Goal: Transaction & Acquisition: Purchase product/service

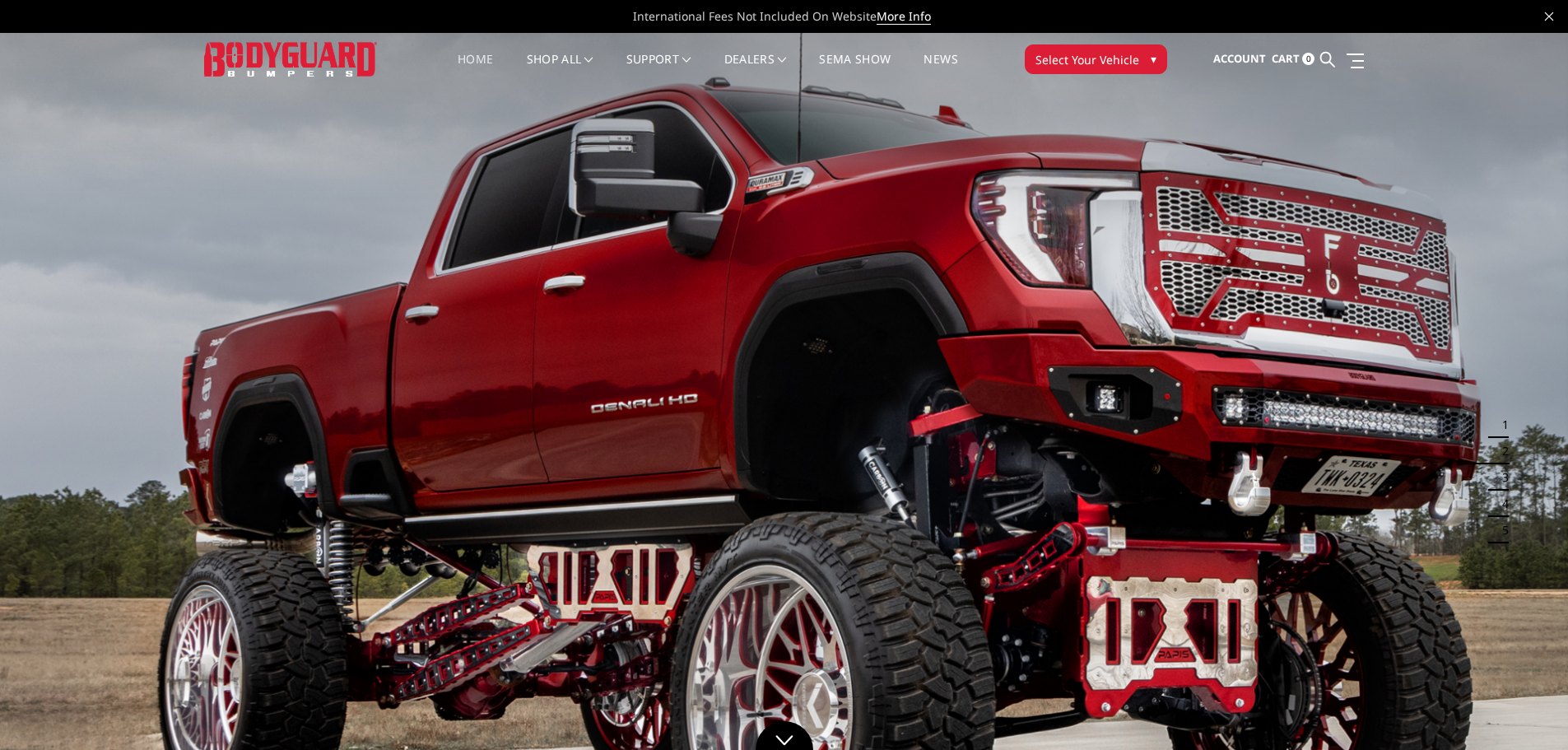
click at [1111, 51] on span "Select Your Vehicle" at bounding box center [1087, 60] width 104 height 17
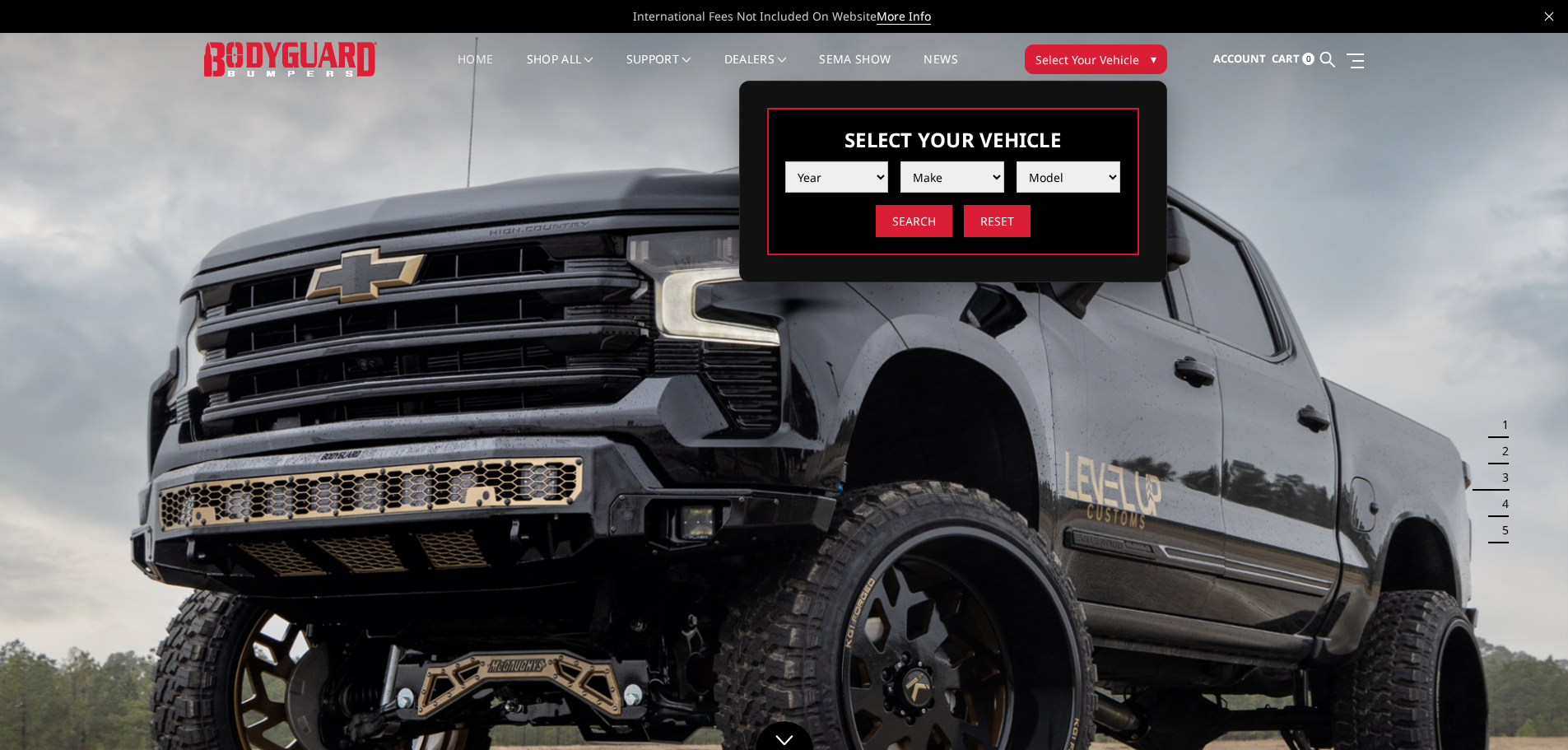
click at [843, 177] on select "Year 2025 2024 2023 2022 2021 2020 2019 2018 2017 2016 2015 2014 2013 2012 2011…" at bounding box center [837, 177] width 104 height 31
select select "yr_2022"
click at [785, 161] on select "Year 2025 2024 2023 2022 2021 2020 2019 2018 2017 2016 2015 2014 2013 2012 2011…" at bounding box center [837, 177] width 104 height 31
click at [936, 182] on select "Make Chevrolet Ford GMC Ram Toyota" at bounding box center [952, 177] width 104 height 31
select select "mk_ram"
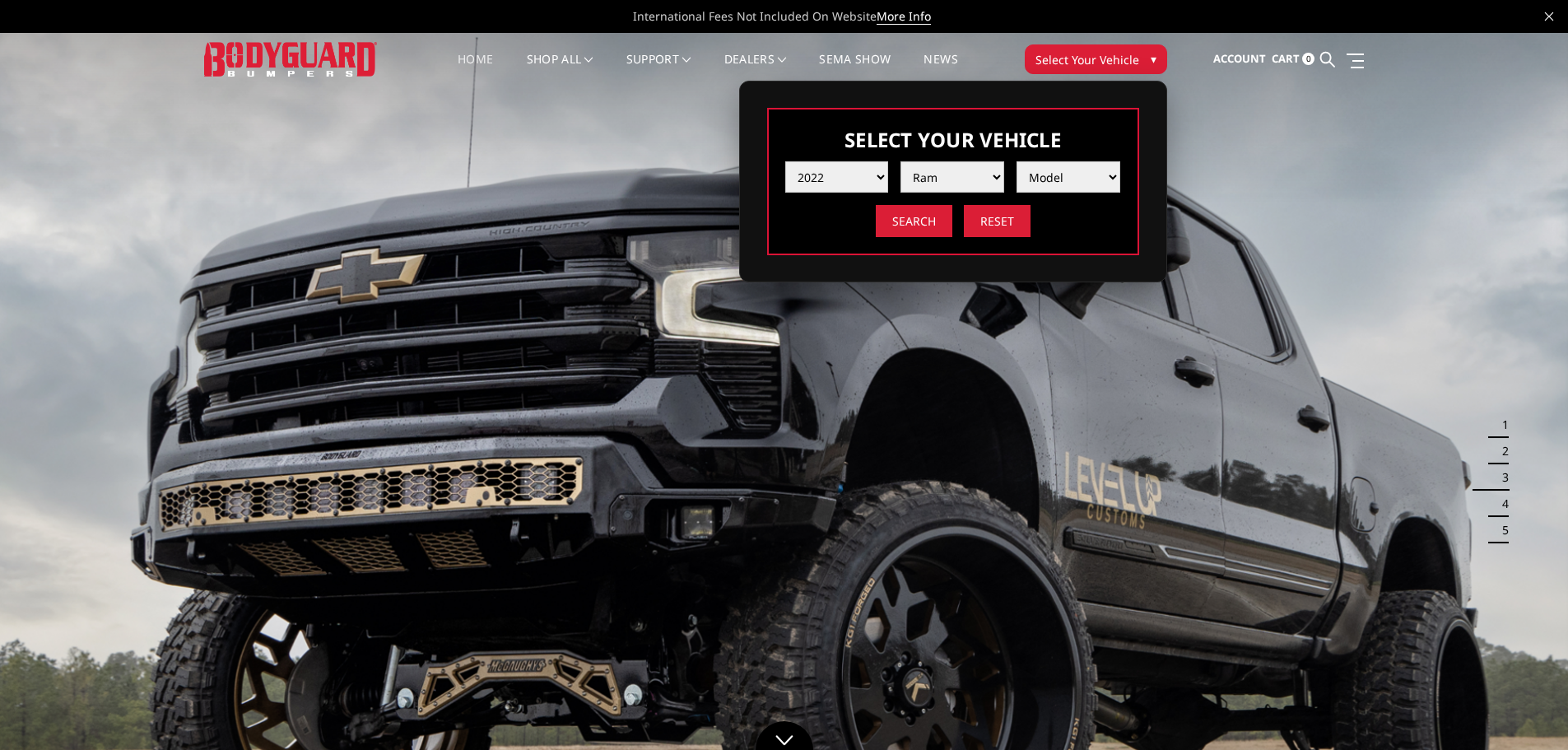
click at [901, 161] on select "Make Chevrolet Ford GMC Ram Toyota" at bounding box center [952, 177] width 104 height 31
click at [1041, 179] on select "Model 1500 6-Lug 1500 Rebel 2500 / 3500 4500 / 5500 TRX" at bounding box center [1068, 177] width 104 height 31
select select "md_2500-3500"
click at [1017, 161] on select "Model 1500 6-Lug 1500 Rebel 2500 / 3500 4500 / 5500 TRX" at bounding box center [1068, 177] width 104 height 31
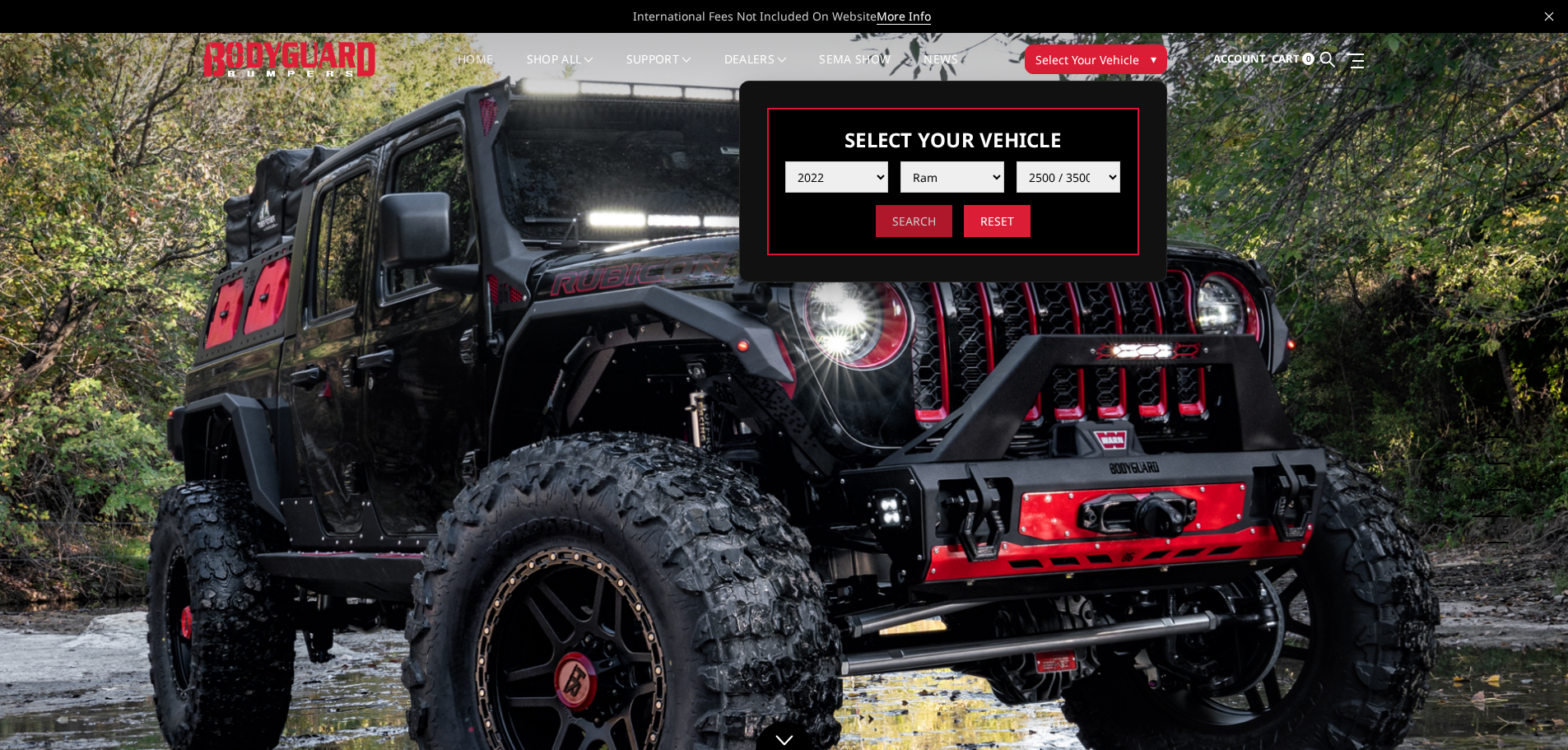
click at [907, 220] on input "Search" at bounding box center [914, 221] width 77 height 32
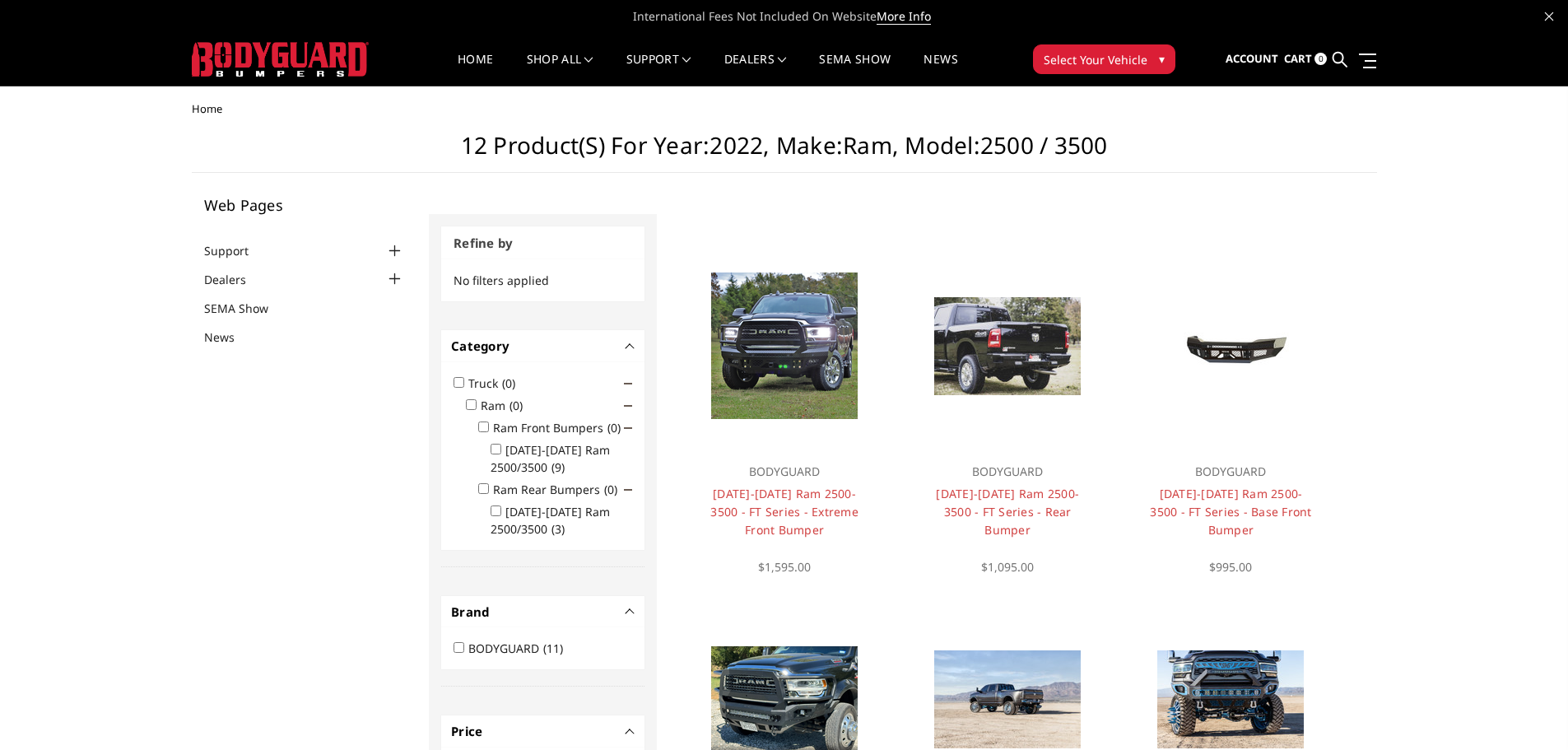
drag, startPoint x: 1369, startPoint y: 575, endPoint x: 1366, endPoint y: 338, distance: 237.0
click at [497, 512] on input "2019-2025 Ram 2500/3500 (3)" at bounding box center [495, 511] width 11 height 11
checkbox input "true"
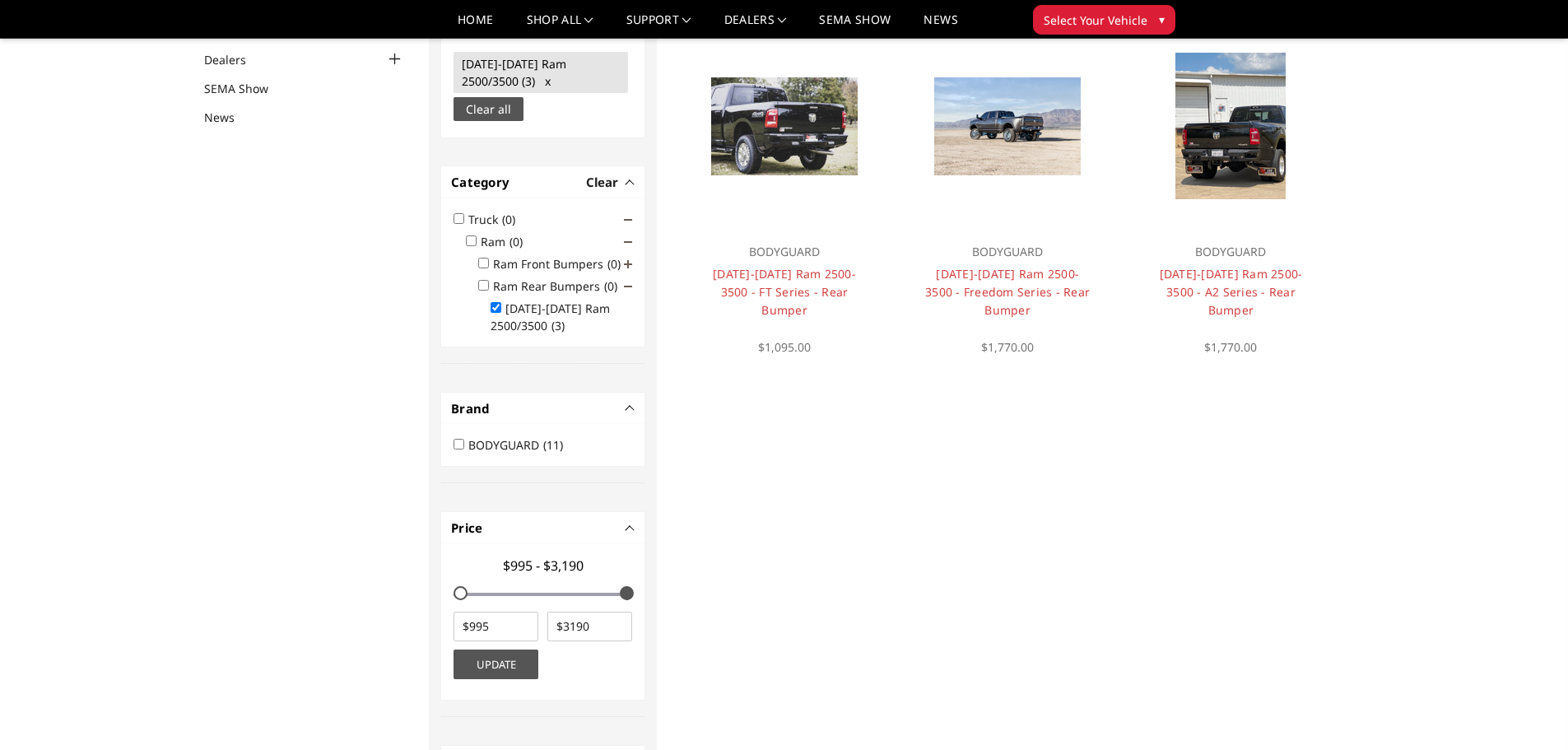
scroll to position [173, 0]
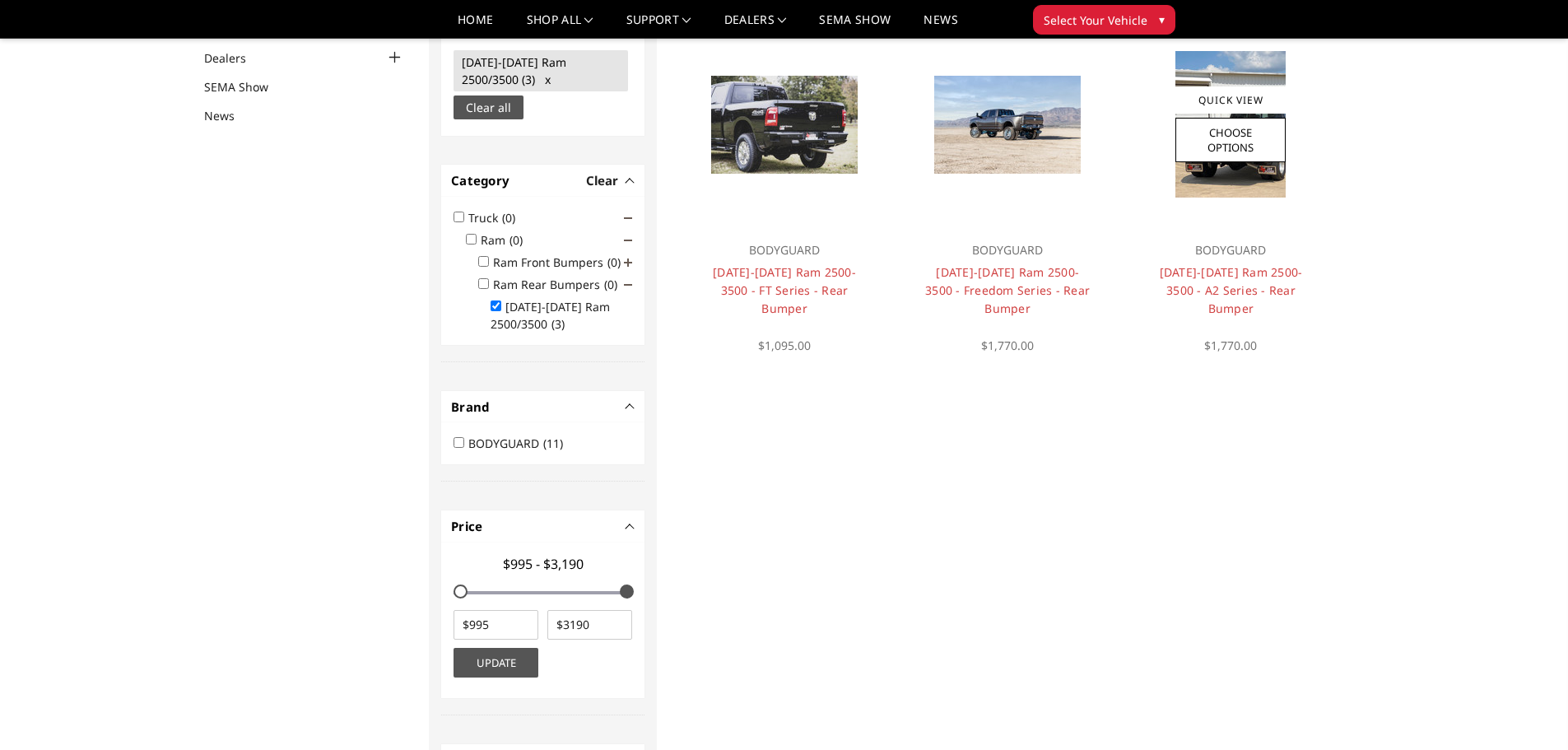
click at [1255, 280] on h4 "2019-2025 Ram 2500-3500 - A2 Series - Rear Bumper" at bounding box center [1231, 290] width 165 height 54
click at [1234, 274] on link "2019-2025 Ram 2500-3500 - A2 Series - Rear Bumper" at bounding box center [1232, 290] width 144 height 51
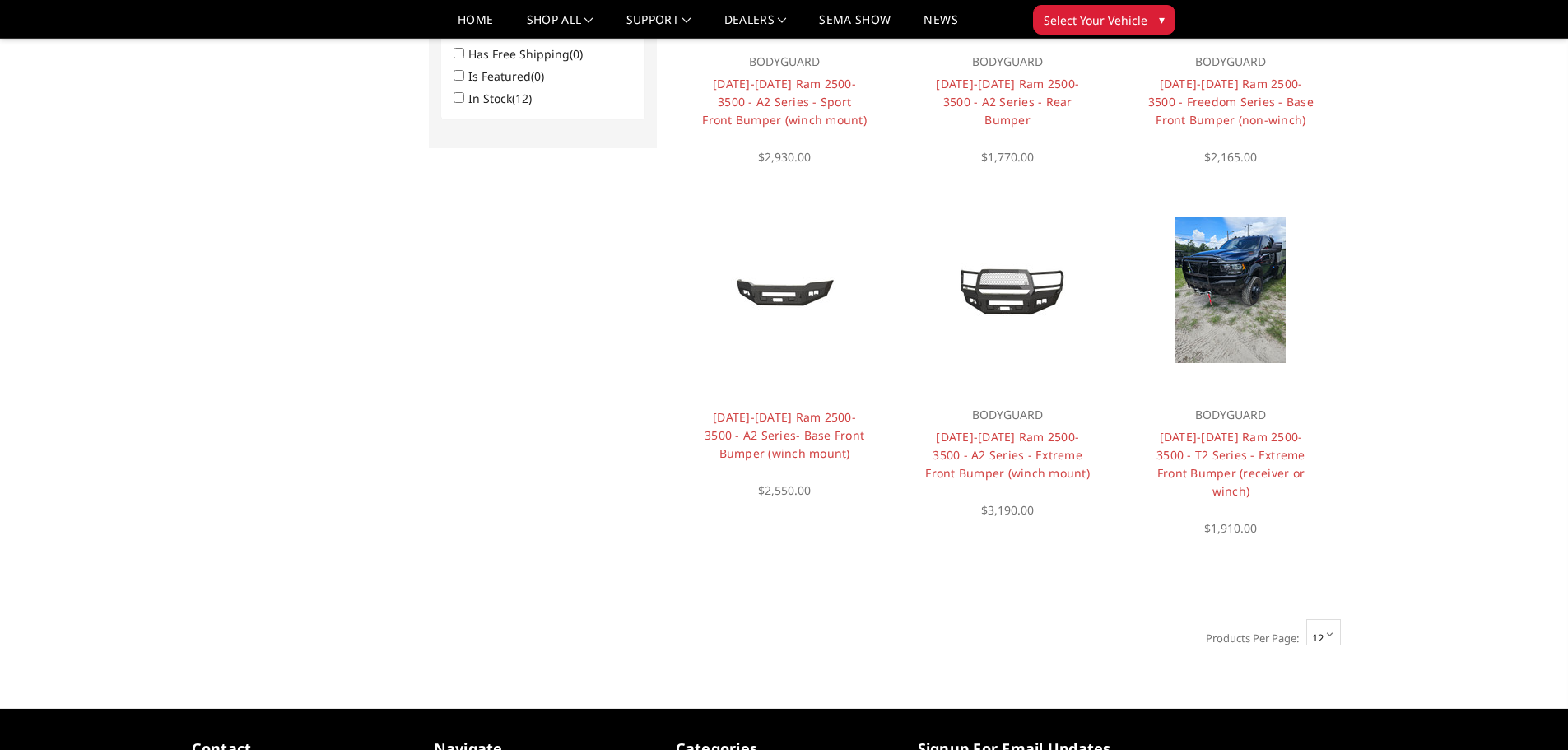
scroll to position [1120, 0]
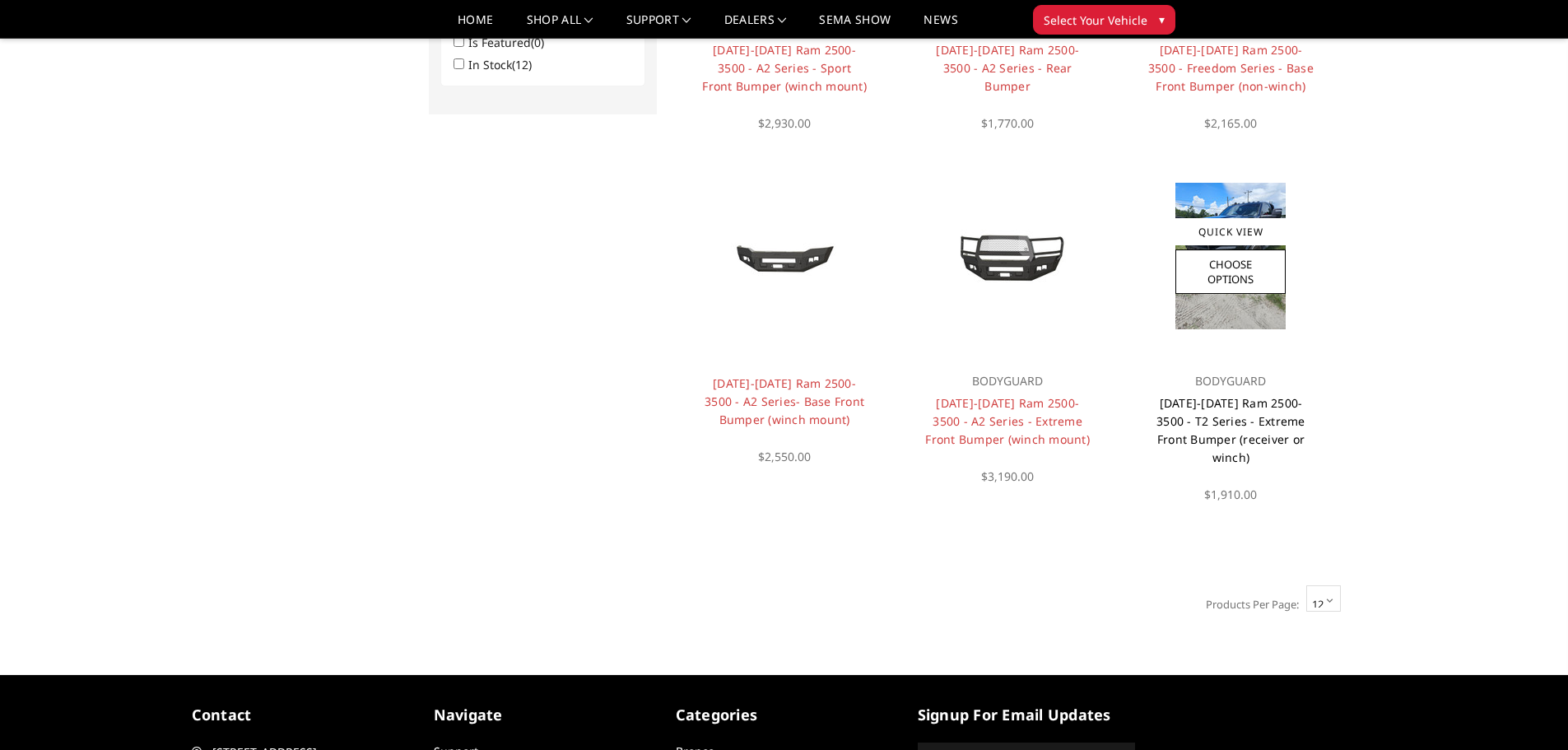
click at [1213, 403] on link "[DATE]-[DATE] Ram 2500-3500 - T2 Series - Extreme Front Bumper (receiver or win…" at bounding box center [1230, 430] width 149 height 70
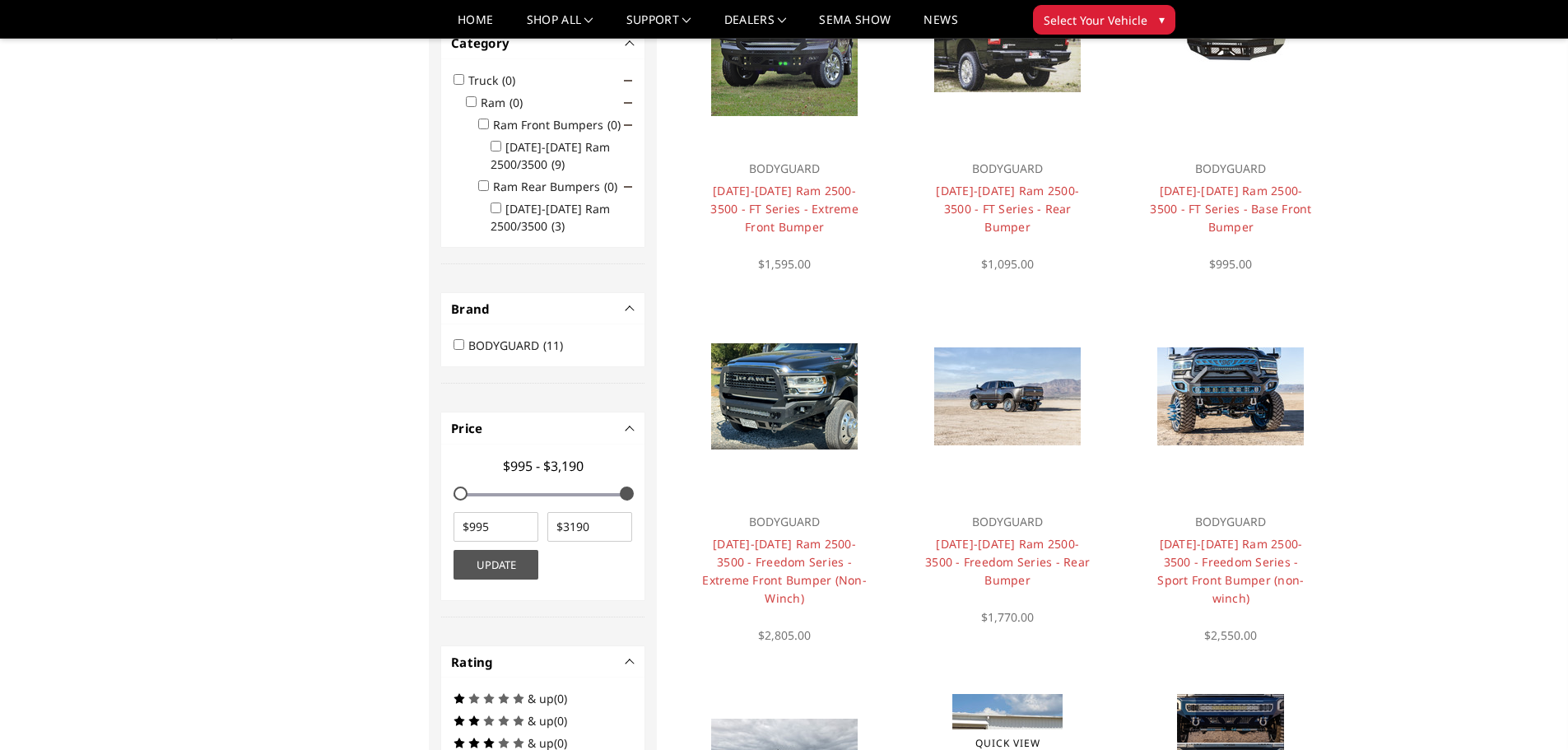
scroll to position [214, 0]
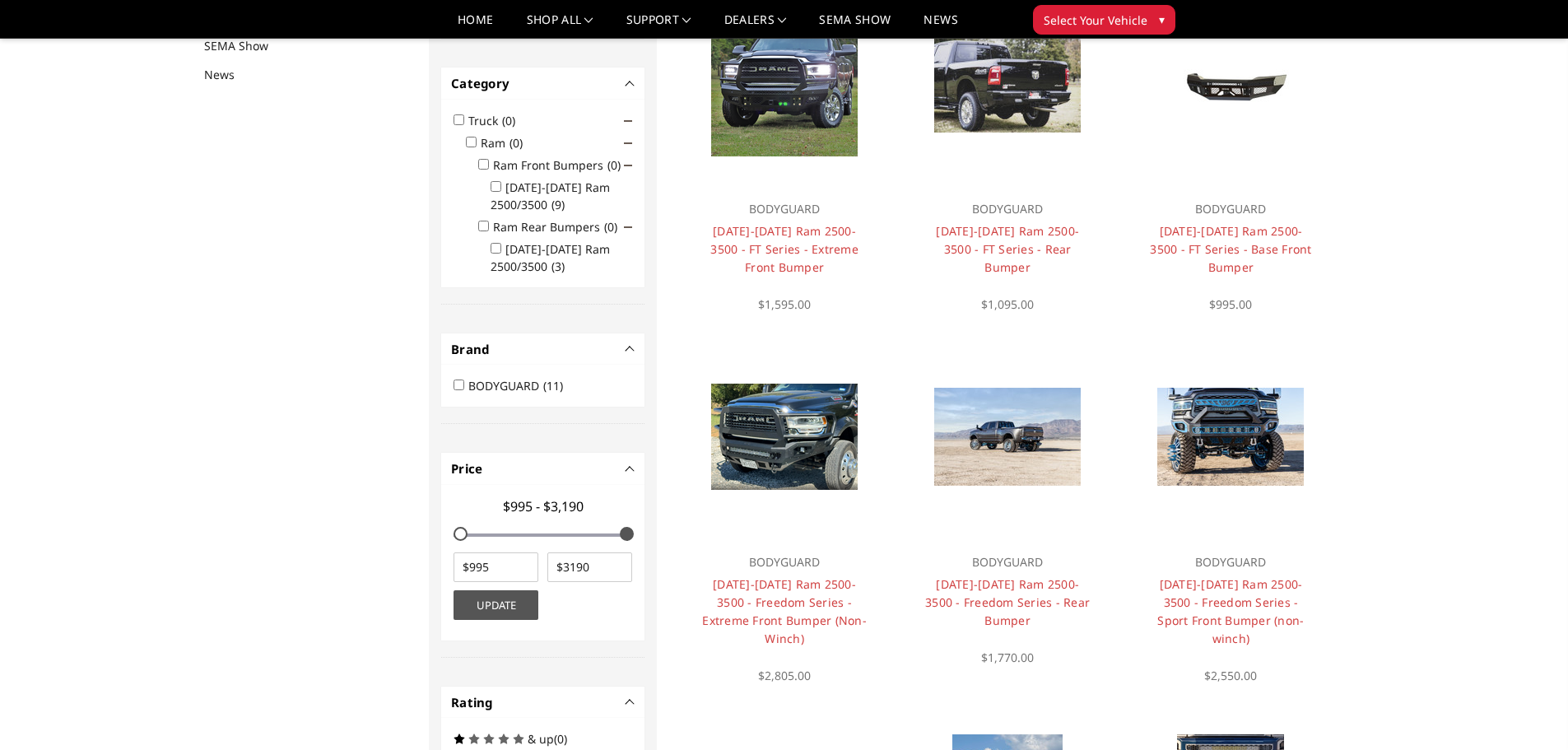
click at [497, 245] on input "2019-2025 Ram 2500/3500 (3)" at bounding box center [495, 248] width 11 height 11
checkbox input "true"
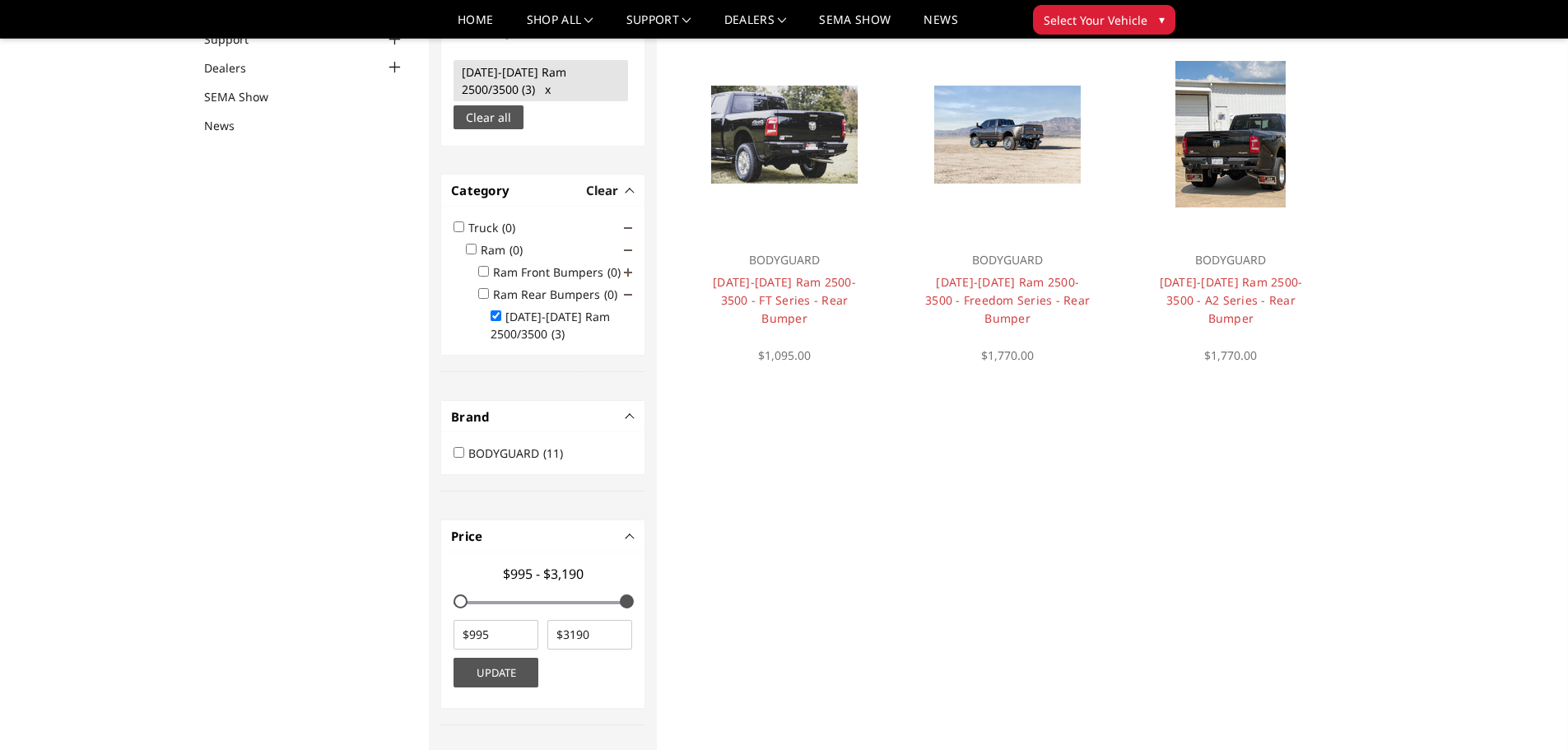
scroll to position [42, 0]
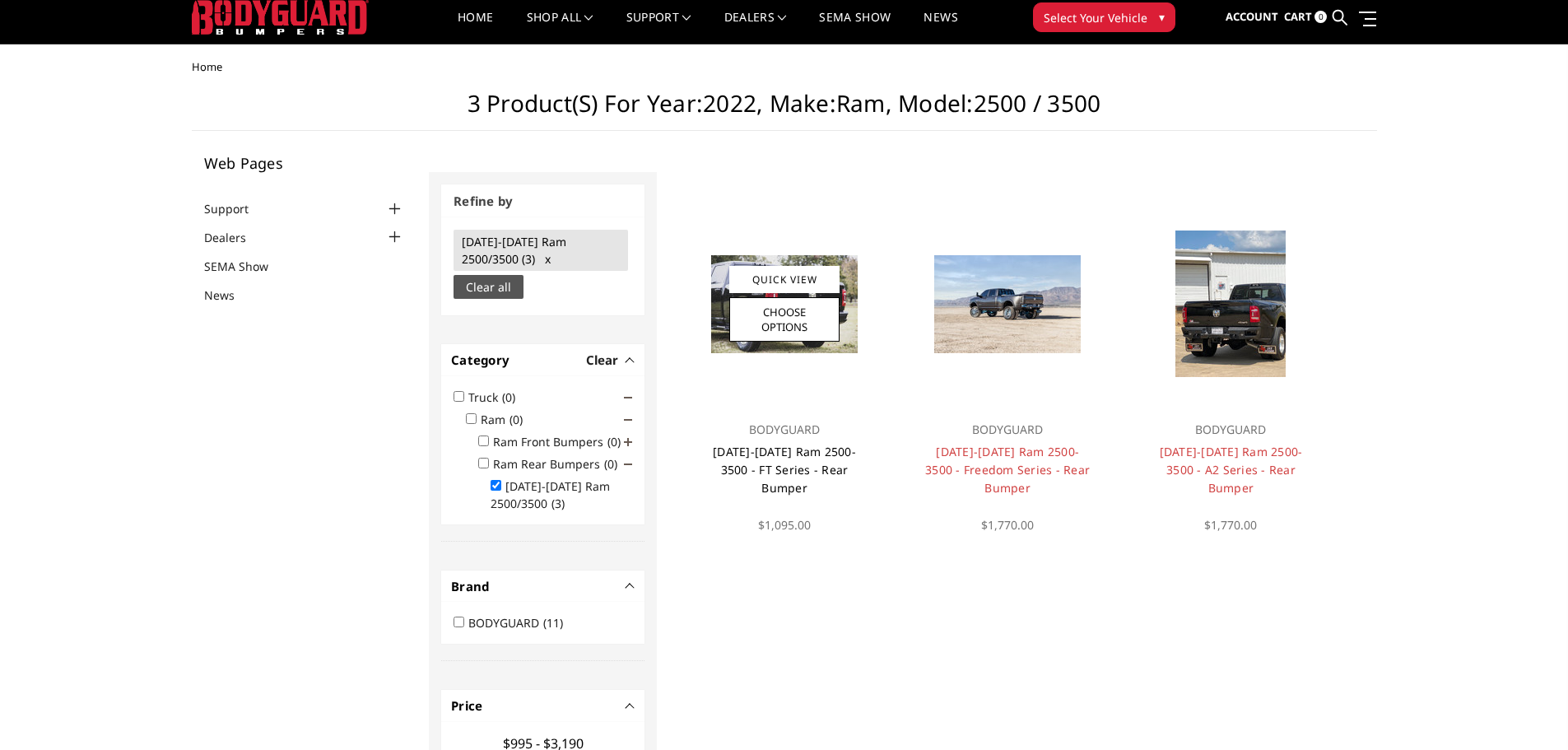
click at [791, 468] on link "2019-2025 Ram 2500-3500 - FT Series - Rear Bumper" at bounding box center [784, 469] width 144 height 51
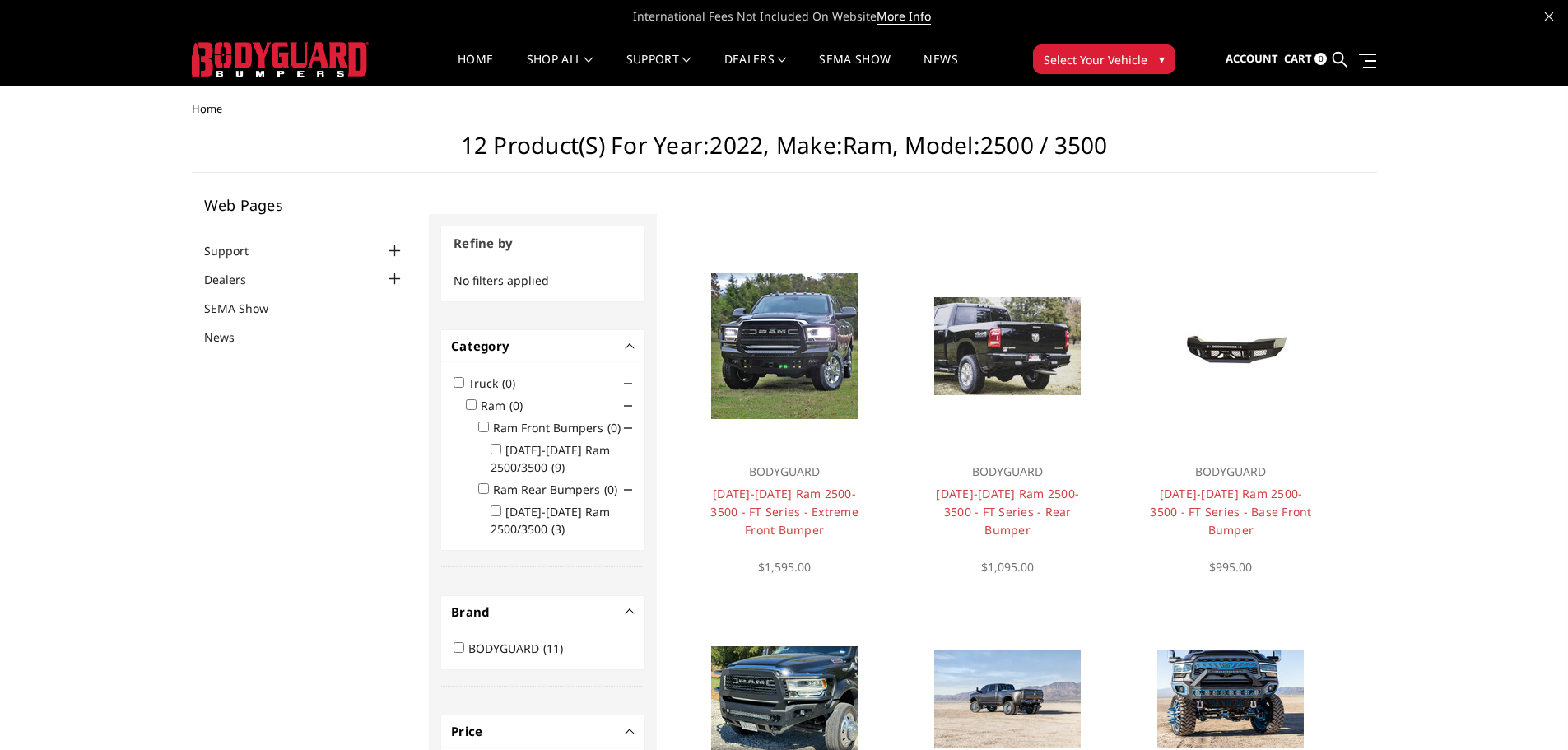
drag, startPoint x: 626, startPoint y: 632, endPoint x: 582, endPoint y: 454, distance: 183.4
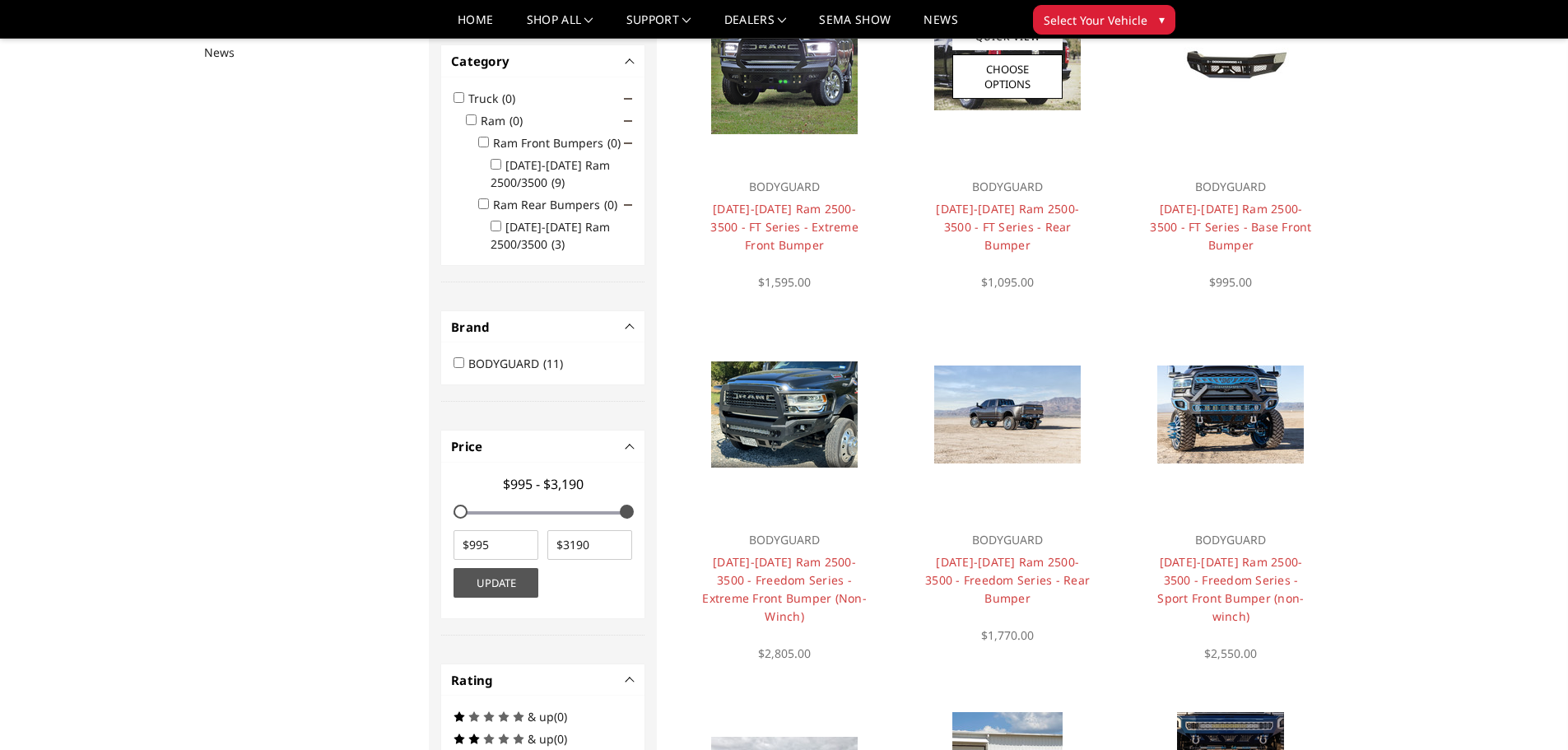
scroll to position [247, 0]
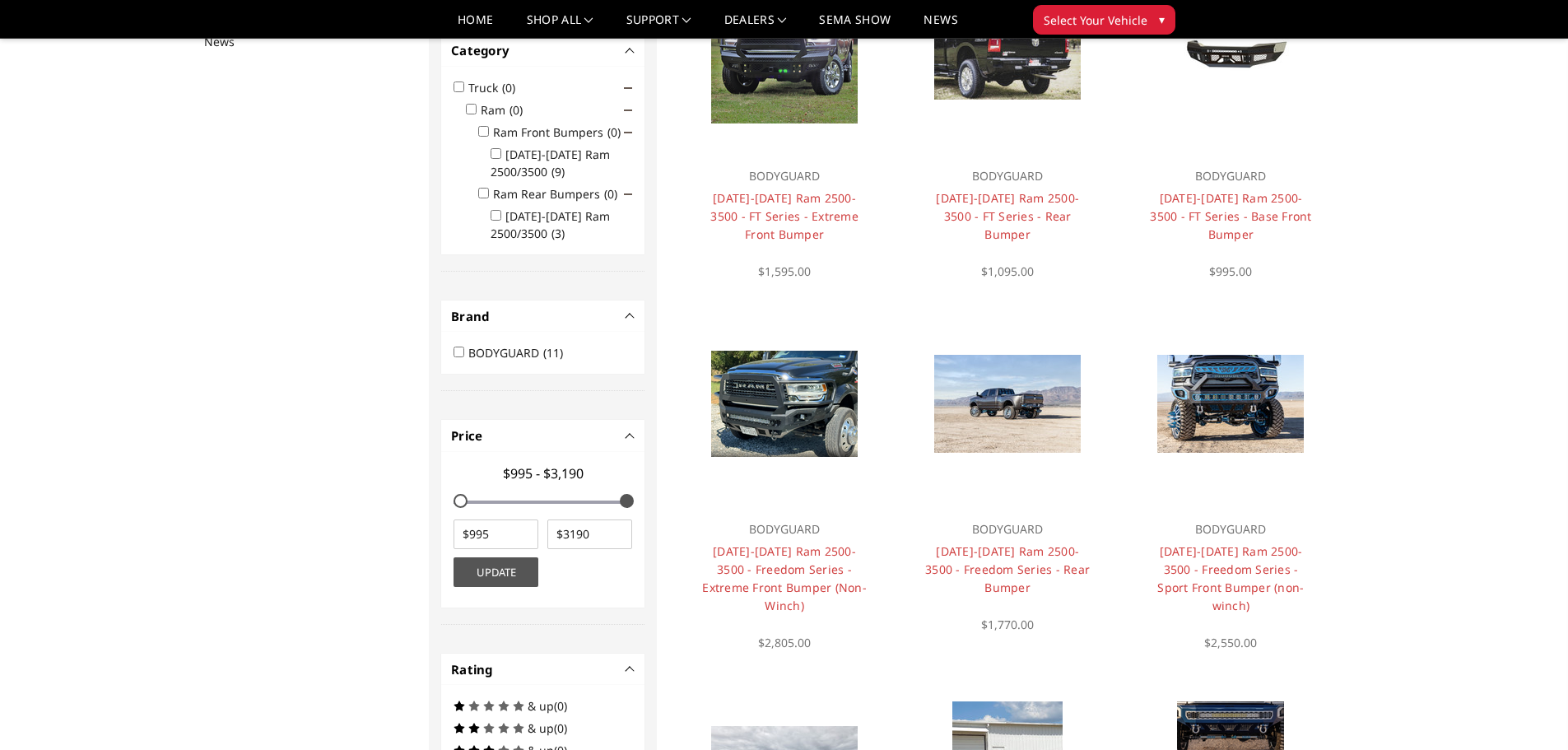
click at [496, 217] on input "[DATE]-[DATE] Ram 2500/3500 (3)" at bounding box center [495, 215] width 11 height 11
checkbox input "true"
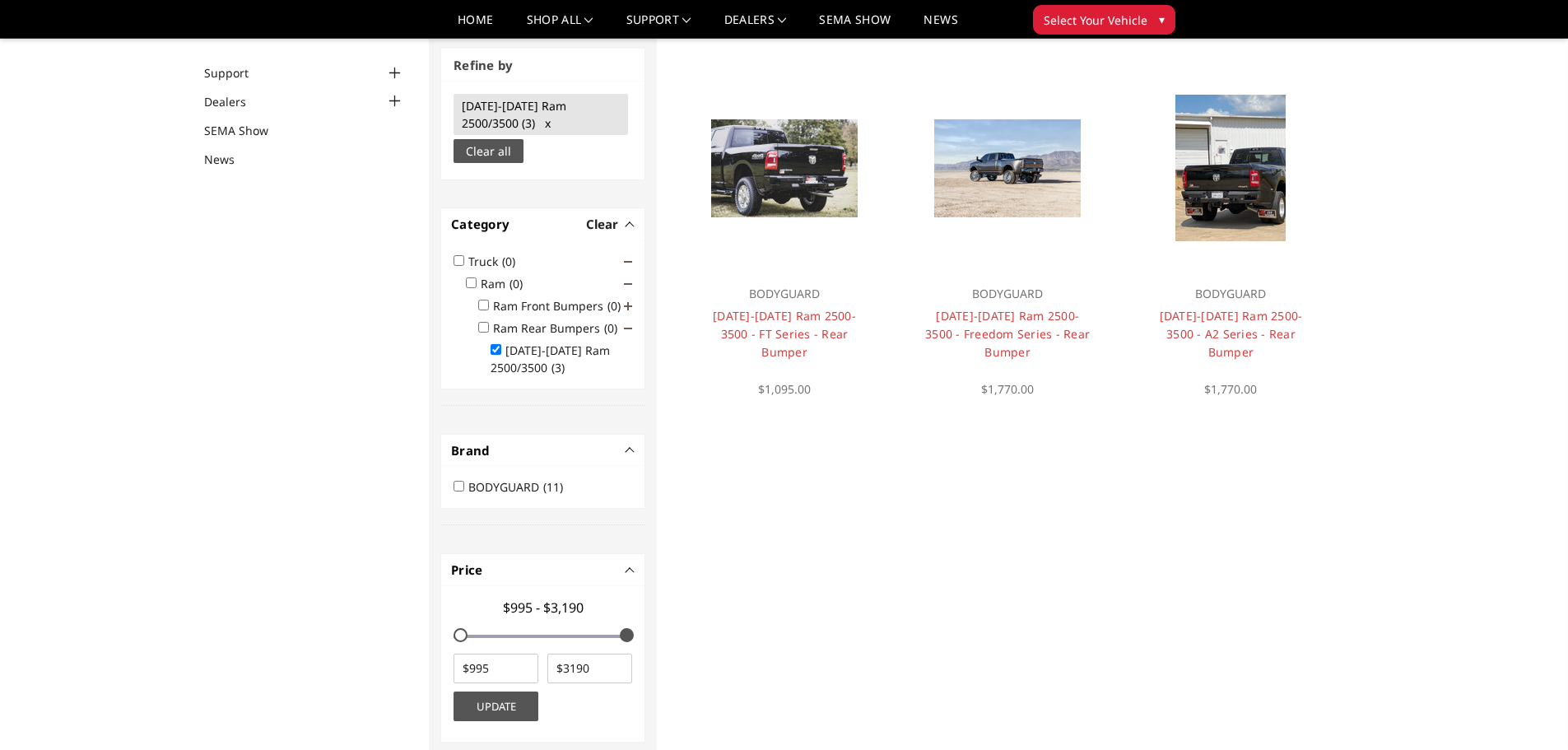
scroll to position [124, 0]
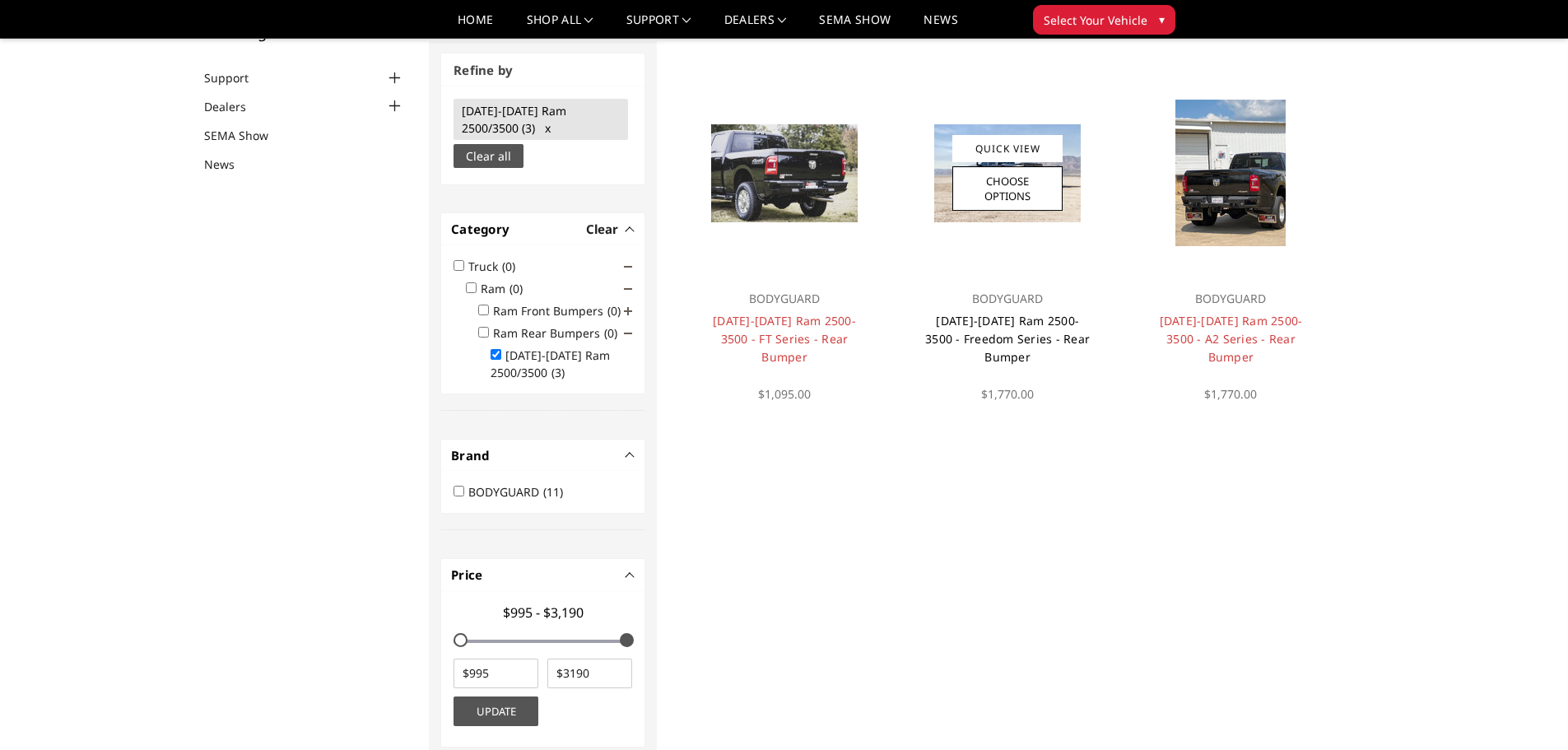
click at [993, 343] on link "[DATE]-[DATE] Ram 2500-3500 - Freedom Series - Rear Bumper" at bounding box center [1008, 338] width 165 height 51
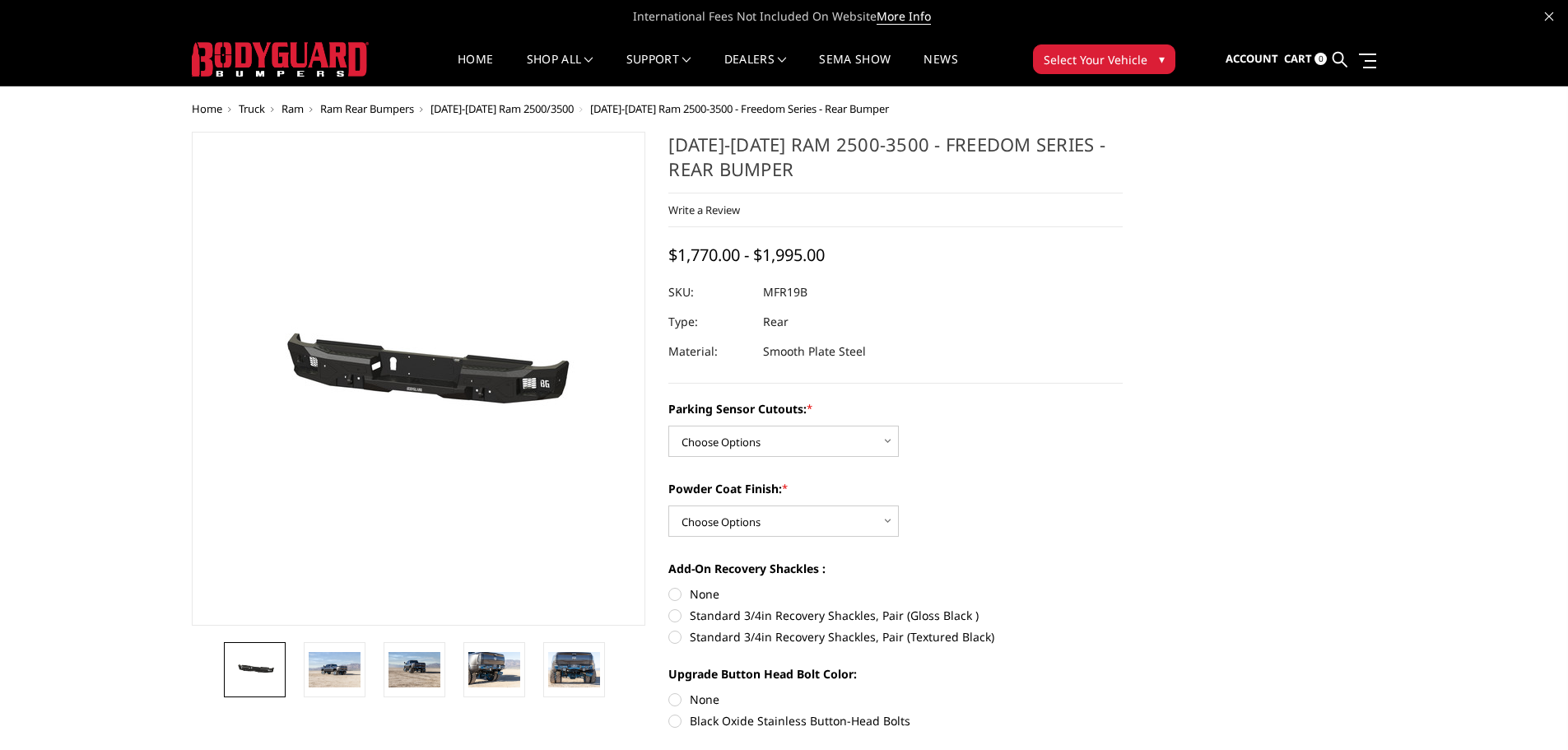
click at [484, 380] on img at bounding box center [332, 379] width 1053 height 501
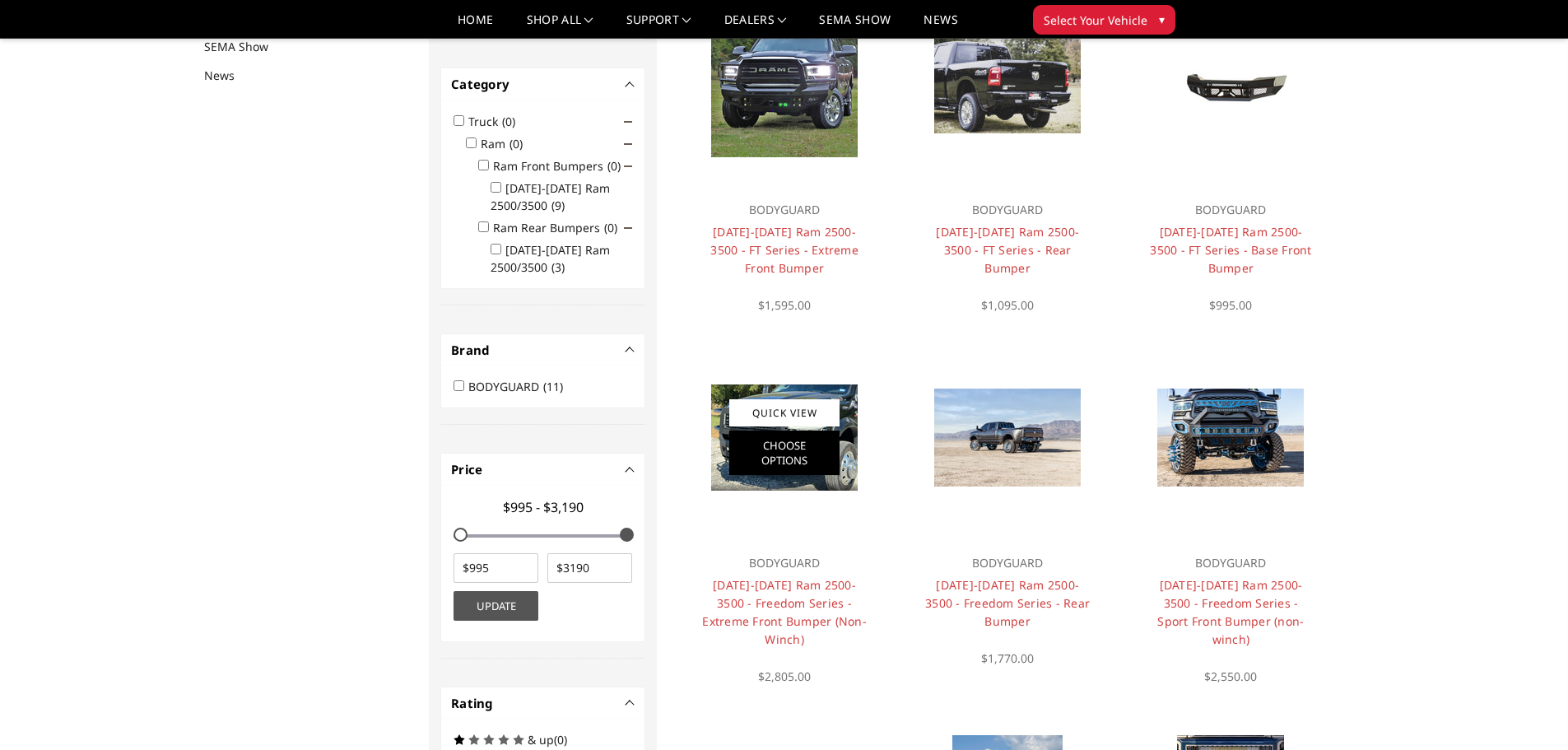
scroll to position [214, 0]
click at [495, 247] on input "[DATE]-[DATE] Ram 2500/3500 (3)" at bounding box center [495, 248] width 11 height 11
checkbox input "true"
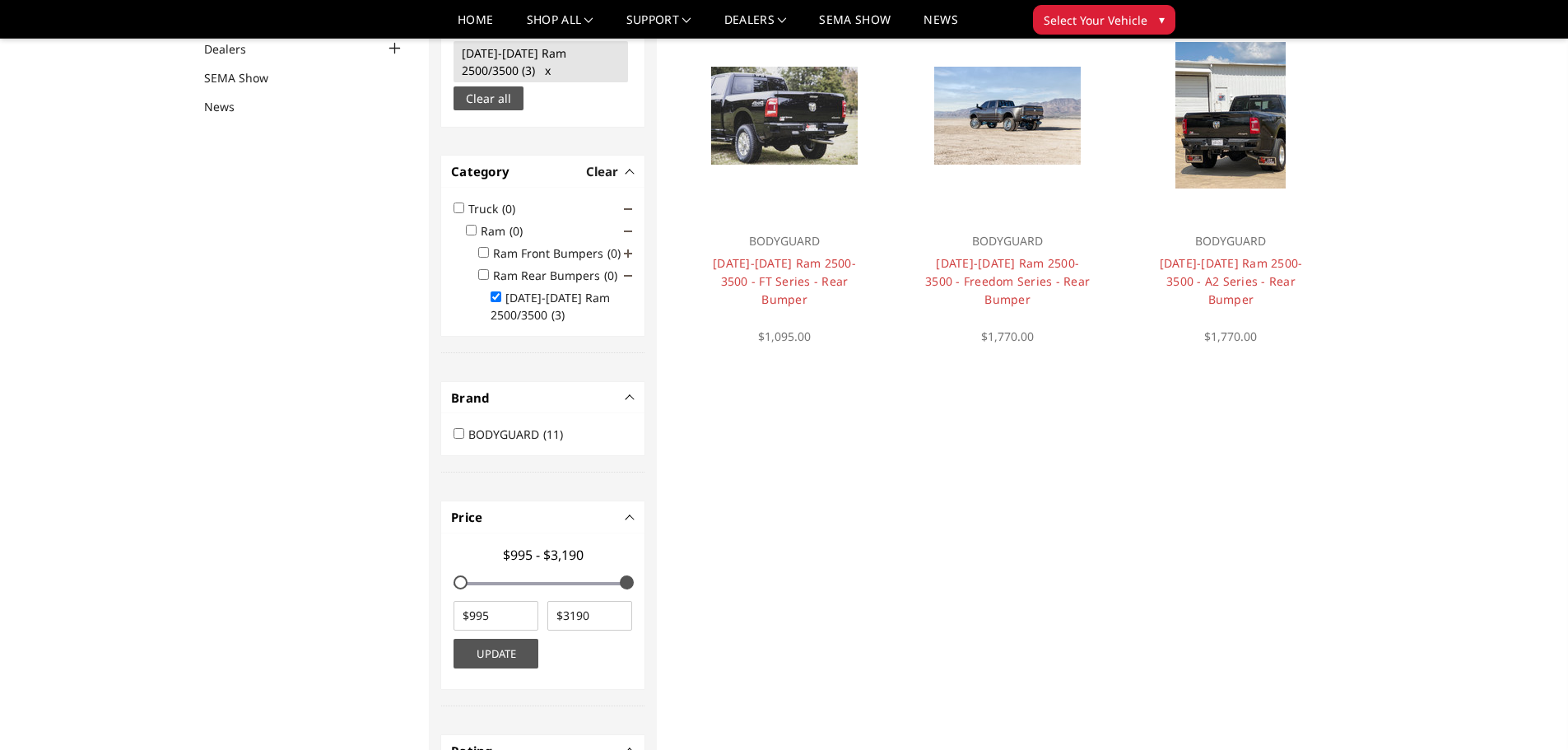
scroll to position [207, 0]
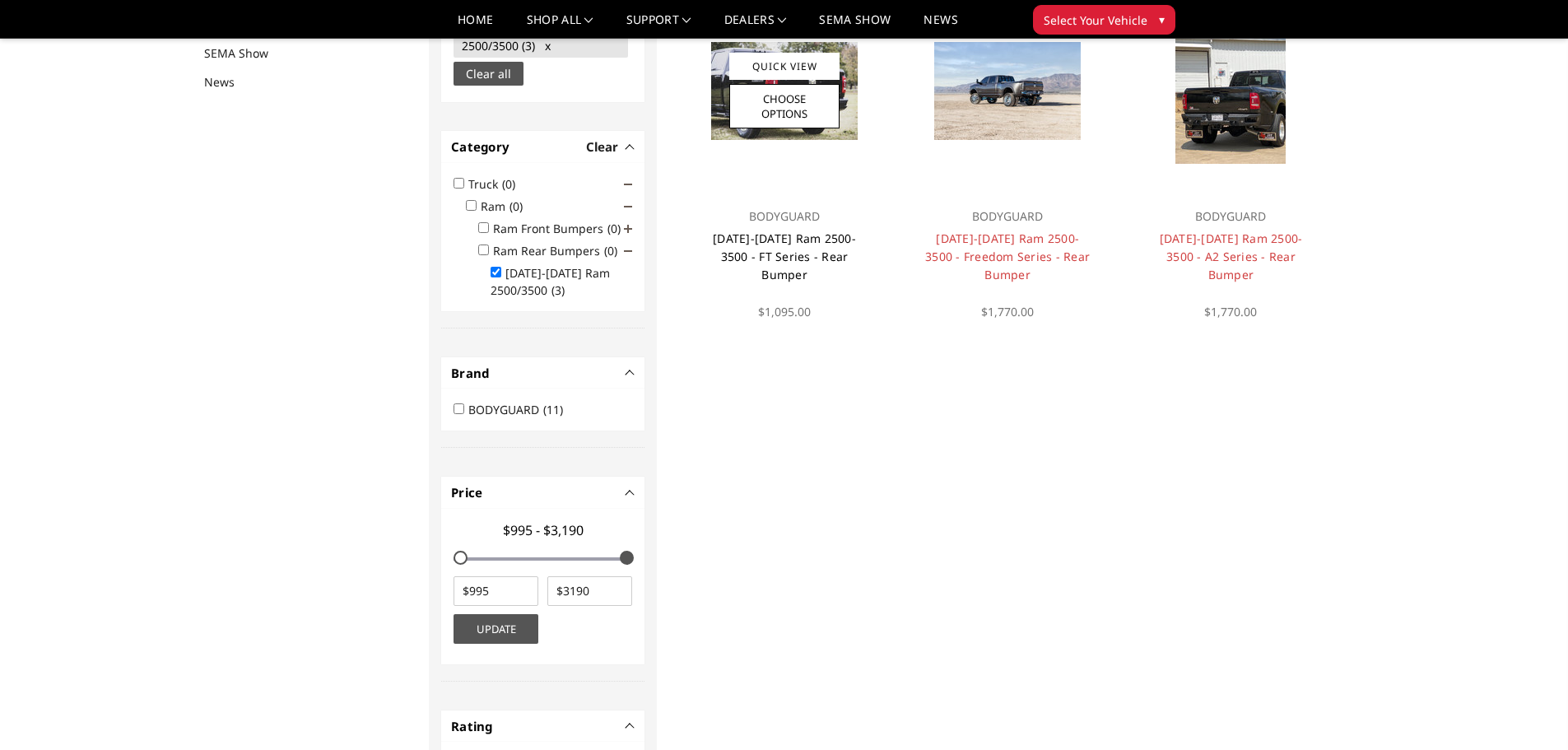
click at [774, 241] on link "[DATE]-[DATE] Ram 2500-3500 - FT Series - Rear Bumper" at bounding box center [784, 256] width 144 height 51
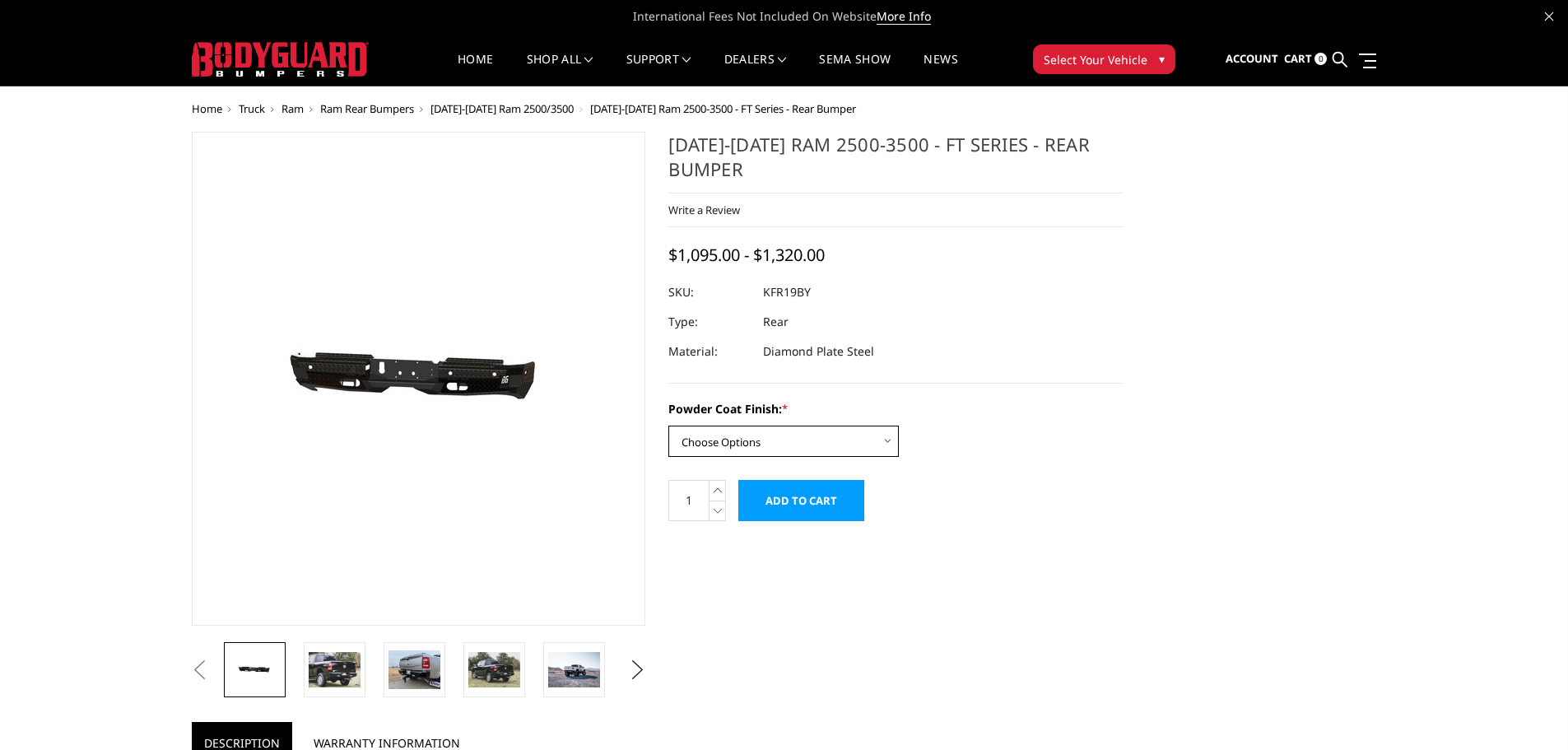
click at [722, 437] on select "Choose Options Bare Metal Gloss Black Powder Coat Textured Black Powder Coat" at bounding box center [784, 441] width 230 height 31
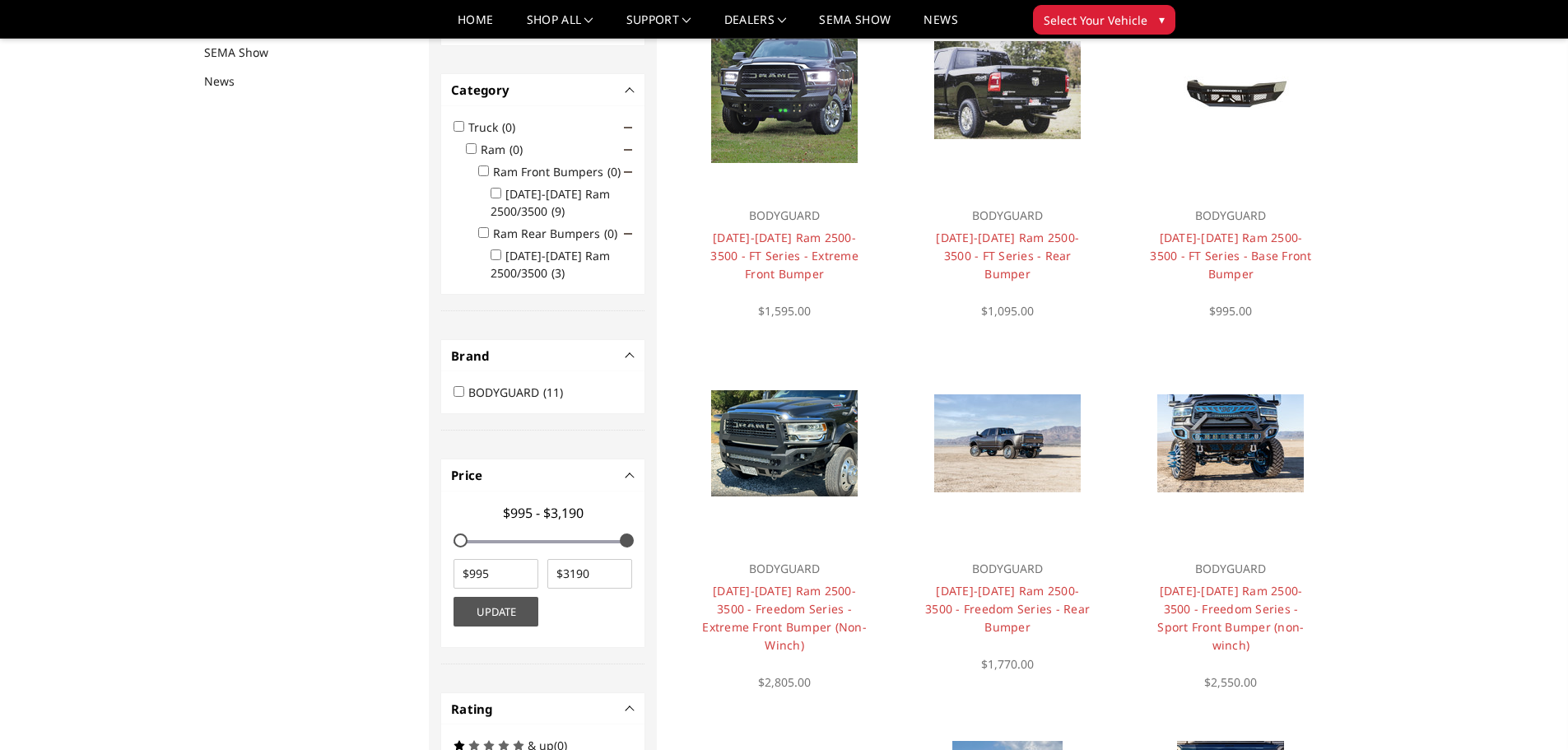
scroll to position [214, 0]
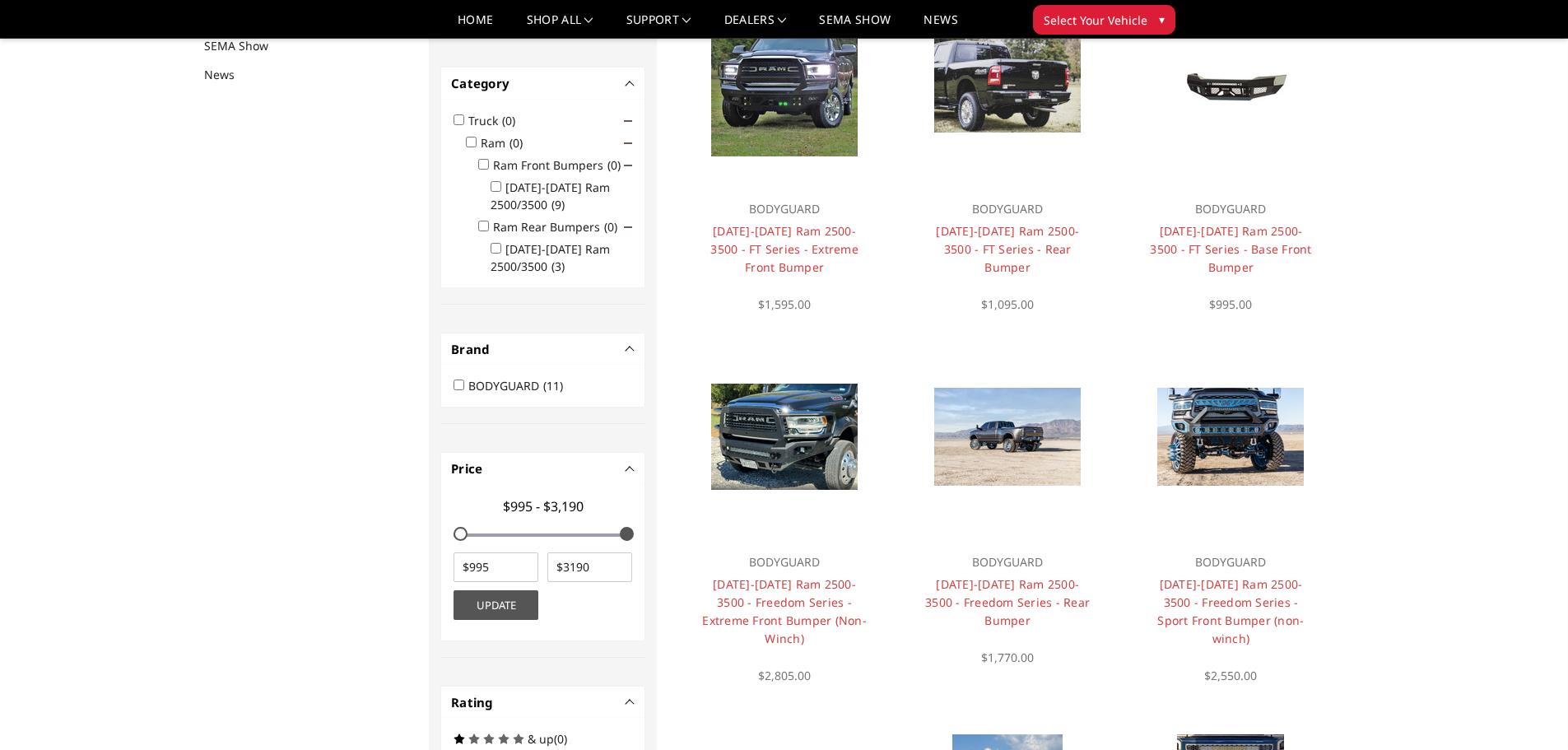
click at [496, 253] on input "[DATE]-[DATE] Ram 2500/3500 (3)" at bounding box center [495, 248] width 11 height 11
checkbox input "true"
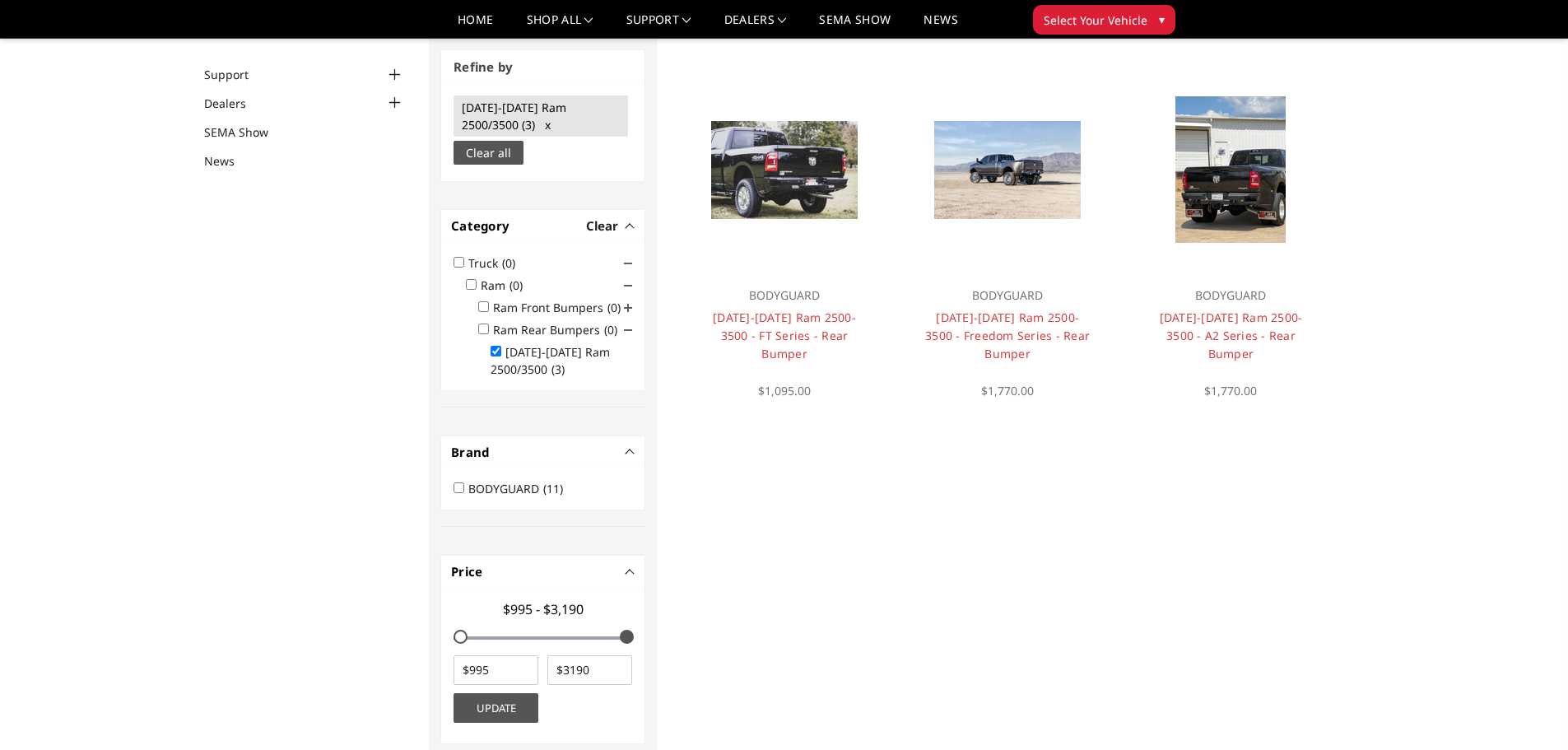
scroll to position [124, 0]
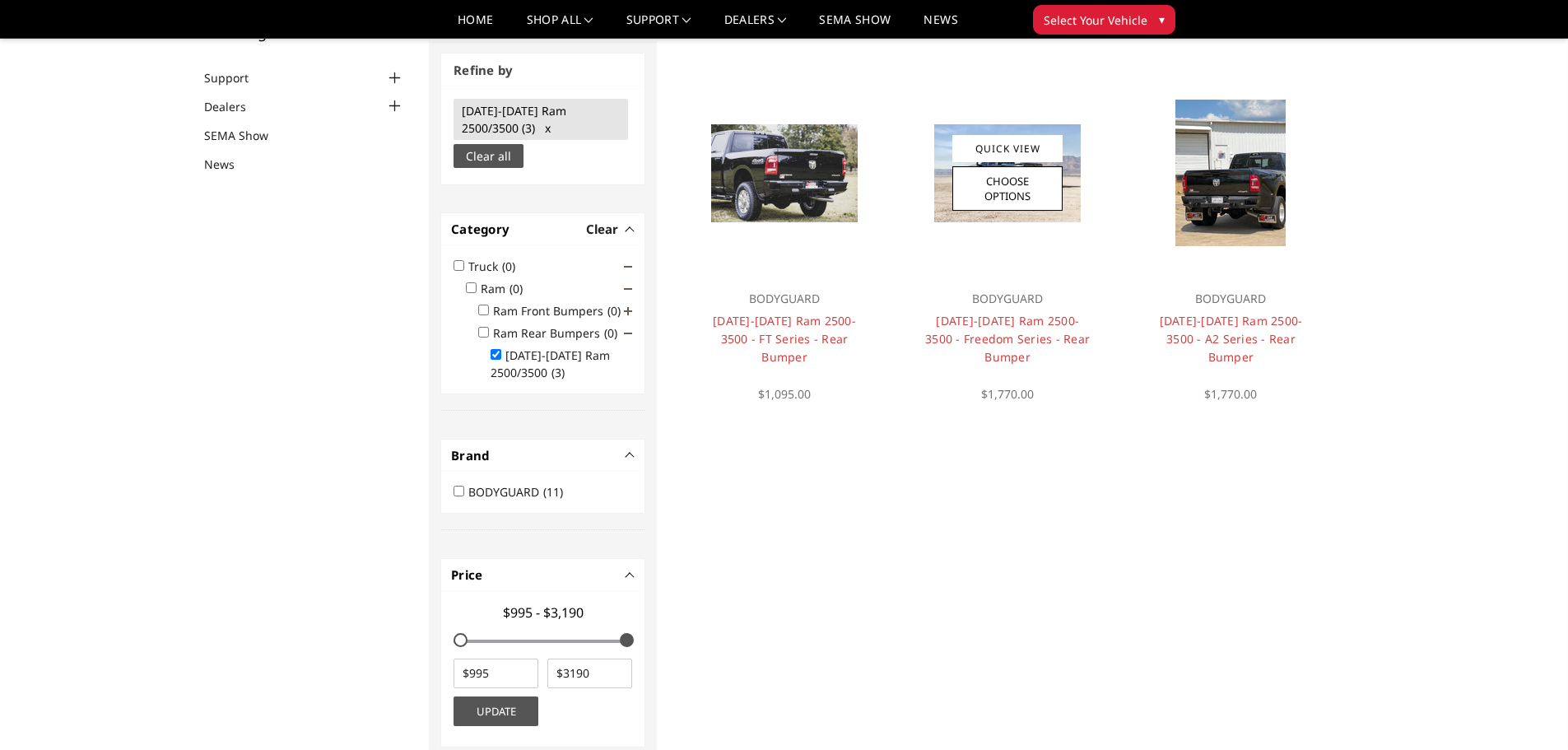
click at [1006, 253] on div at bounding box center [1008, 173] width 198 height 198
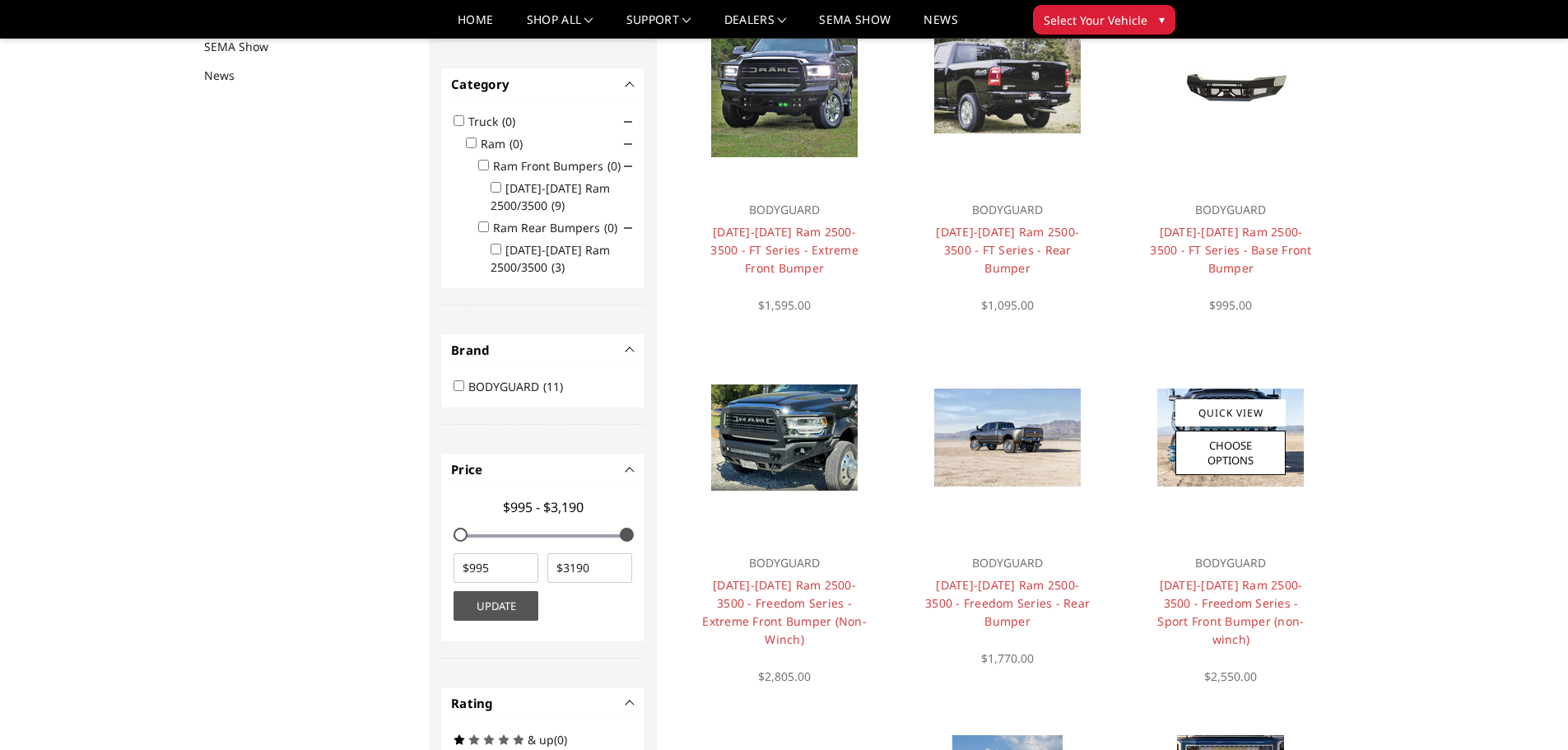
scroll to position [214, 0]
click at [495, 249] on input "2019-2025 Ram 2500/3500 (3)" at bounding box center [495, 248] width 11 height 11
checkbox input "true"
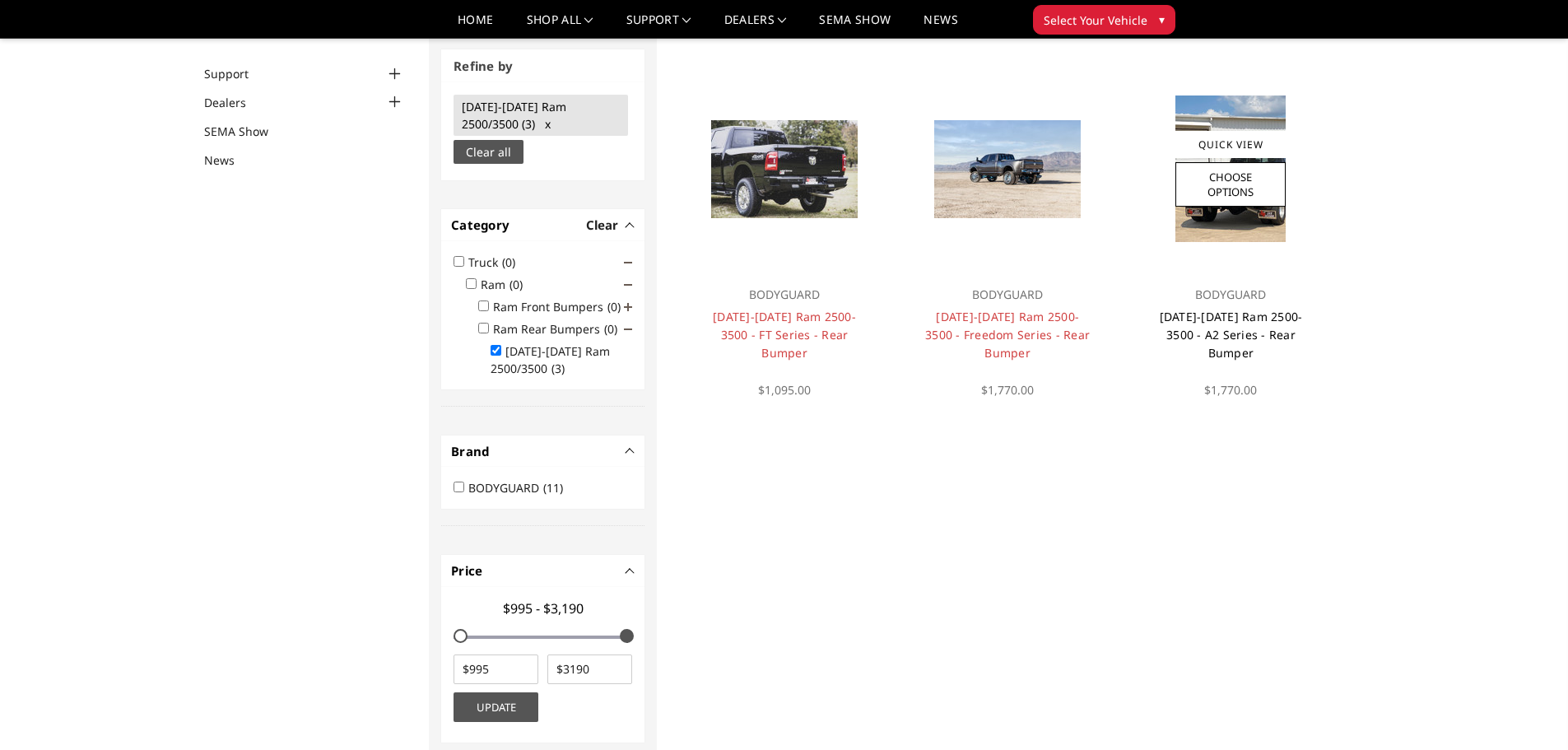
scroll to position [124, 0]
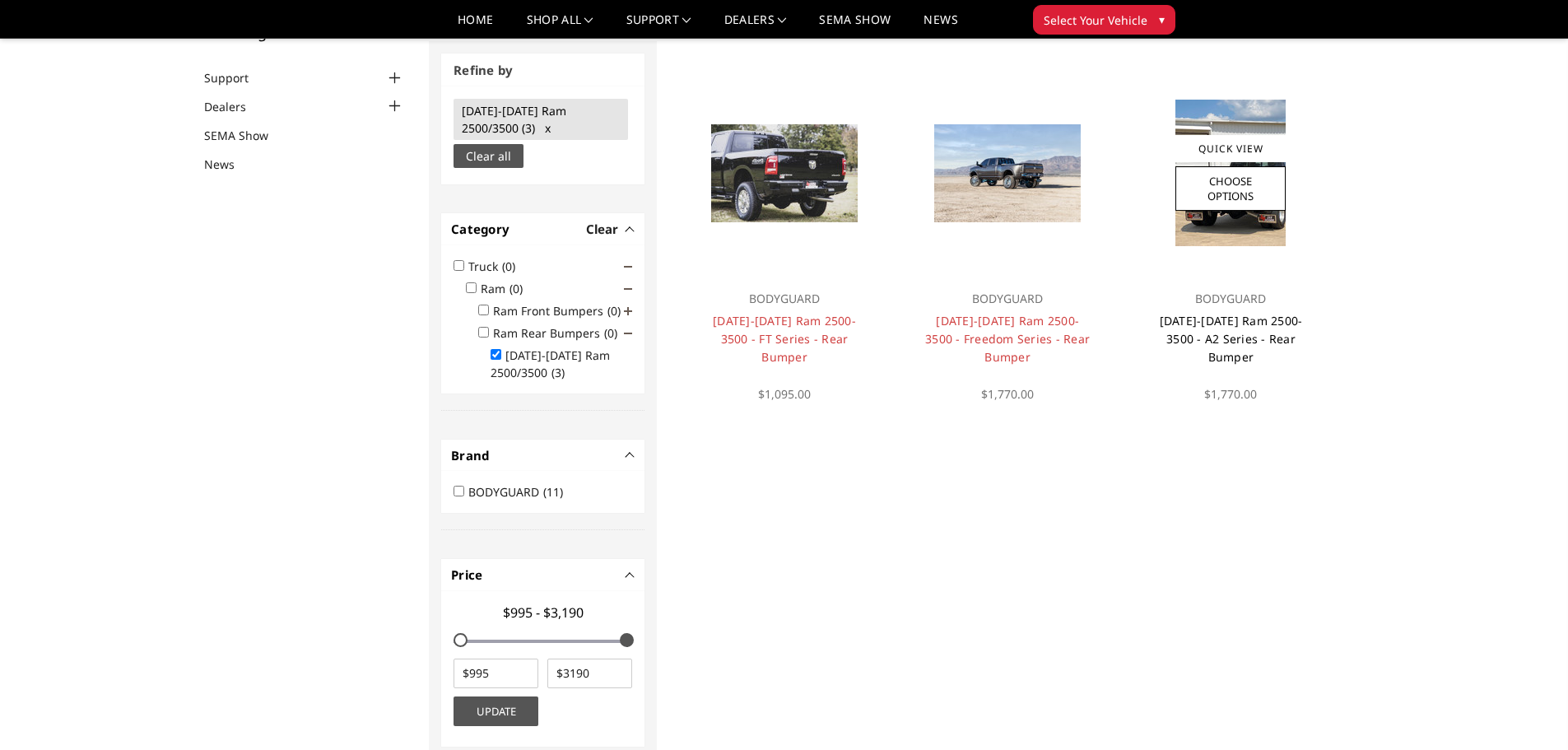
click at [1246, 324] on link "[DATE]-[DATE] Ram 2500-3500 - A2 Series - Rear Bumper" at bounding box center [1232, 338] width 144 height 51
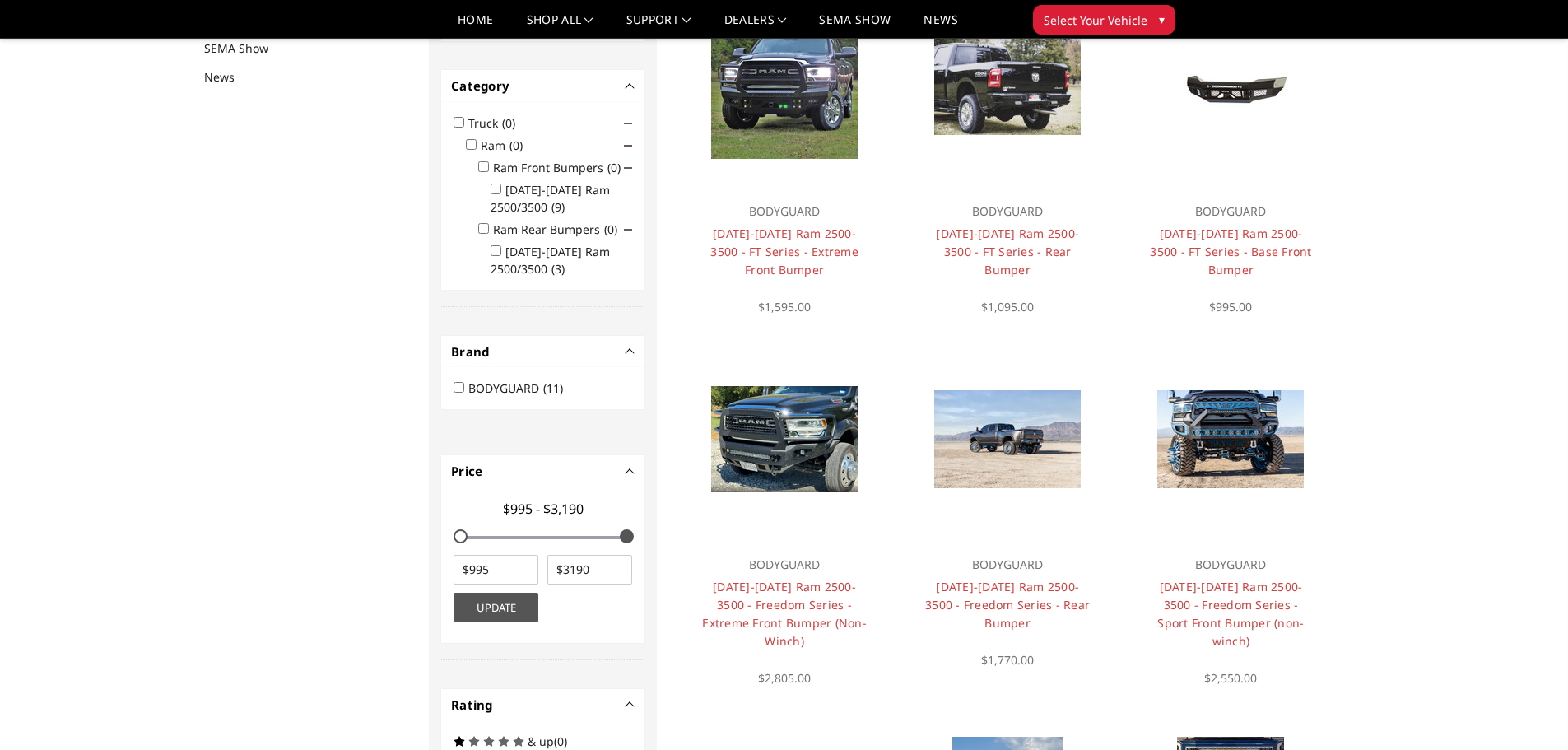
scroll to position [214, 0]
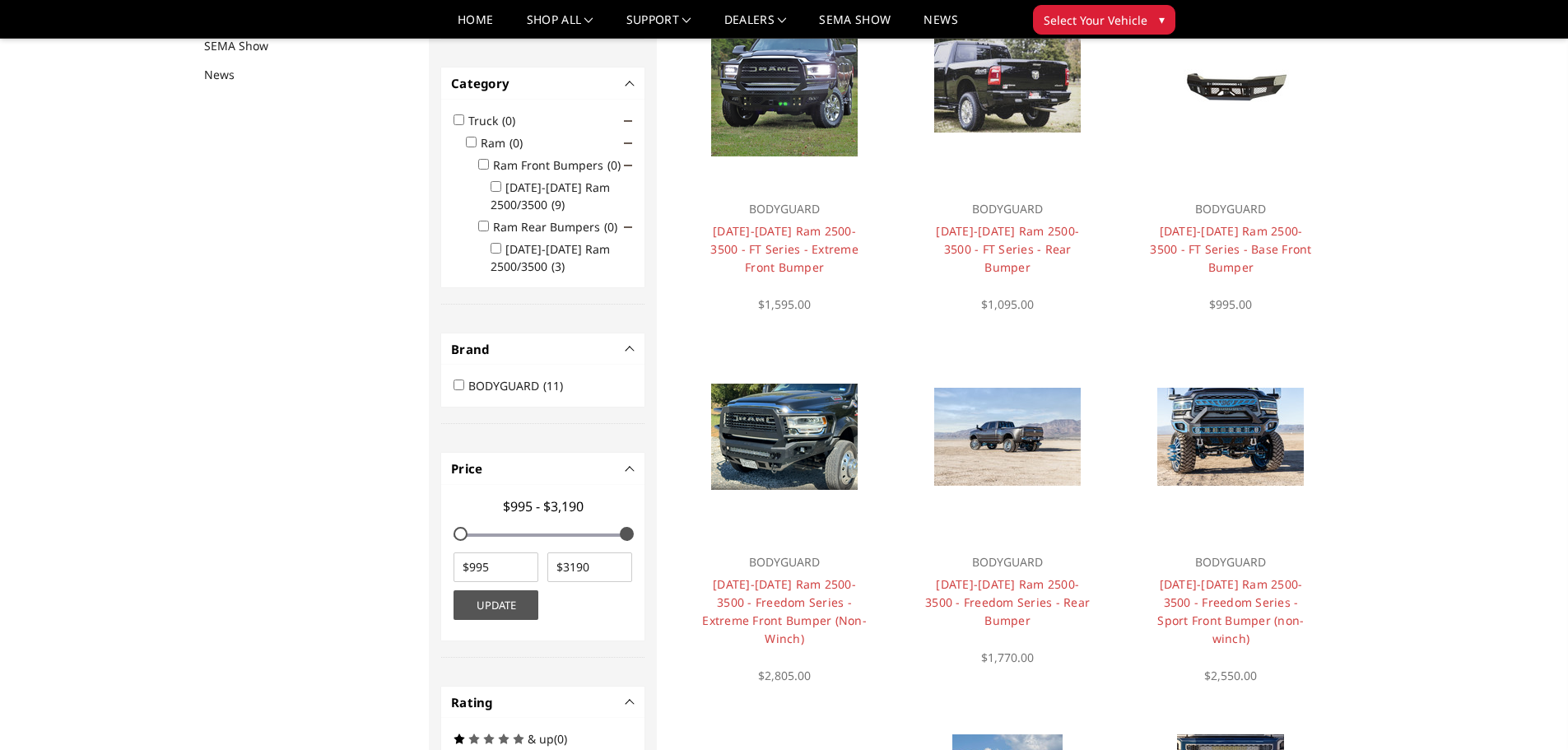
click at [495, 248] on input "2019-2025 Ram 2500/3500 (3)" at bounding box center [495, 248] width 11 height 11
checkbox input "true"
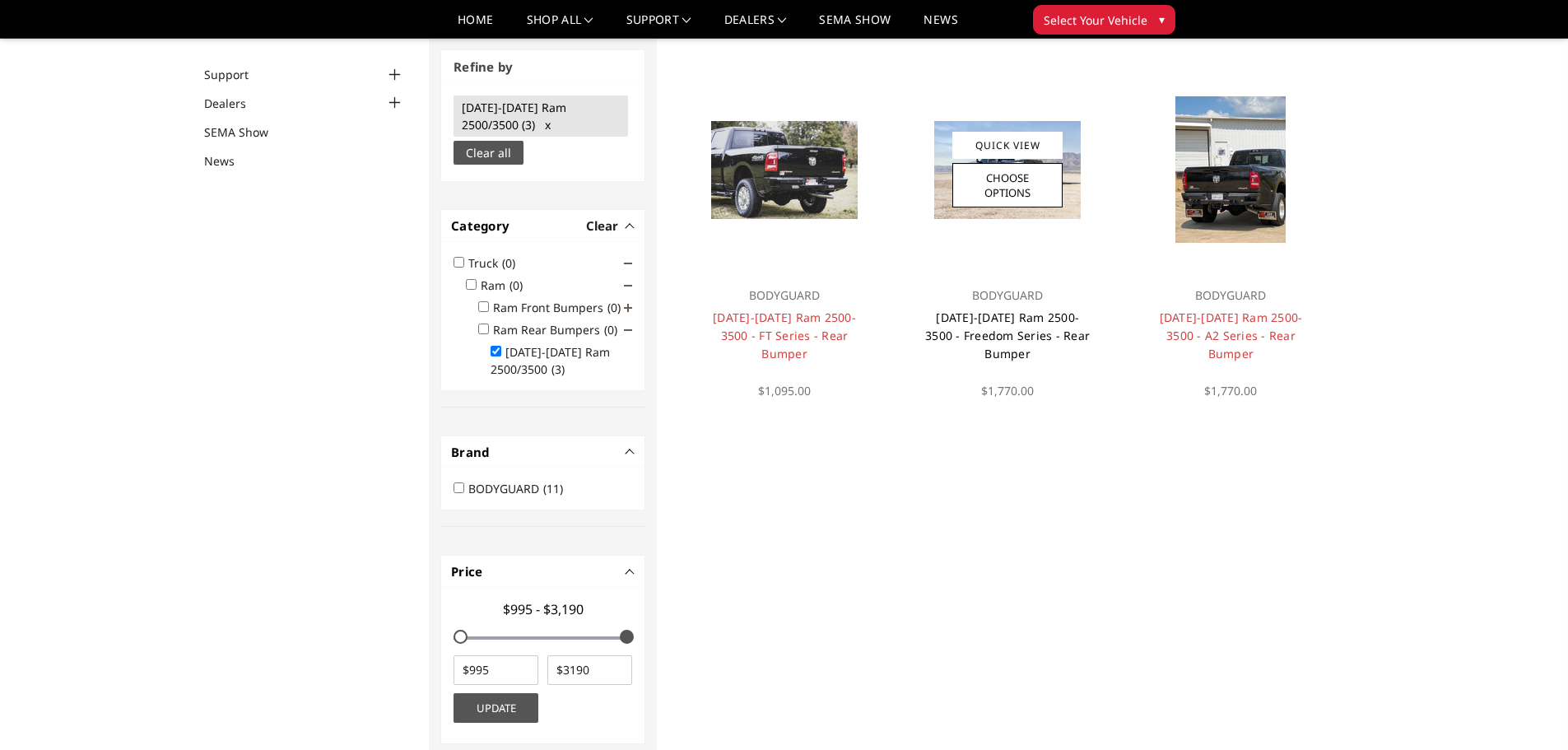
scroll to position [124, 0]
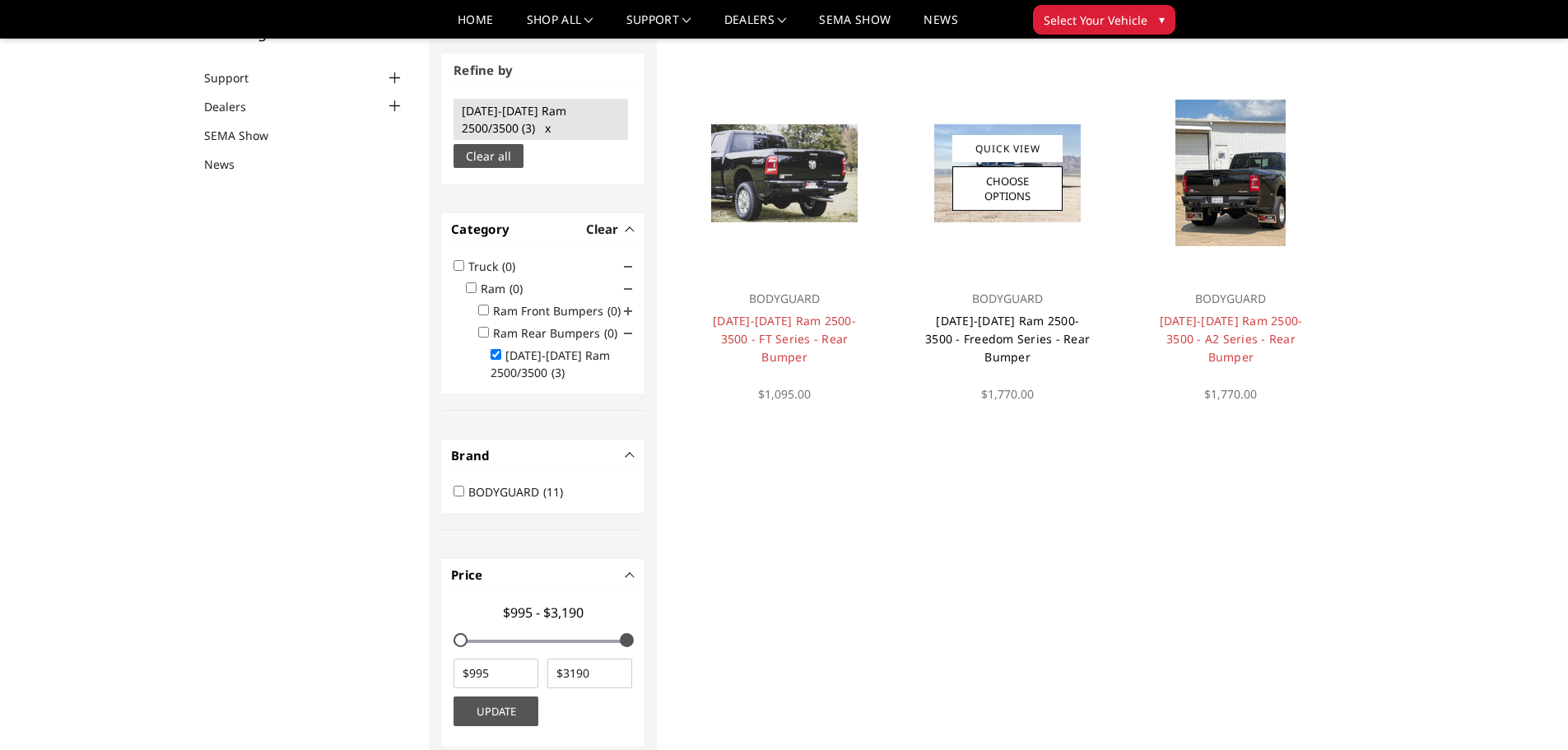
click at [1001, 332] on link "2019-2025 Ram 2500-3500 - Freedom Series - Rear Bumper" at bounding box center [1008, 338] width 165 height 51
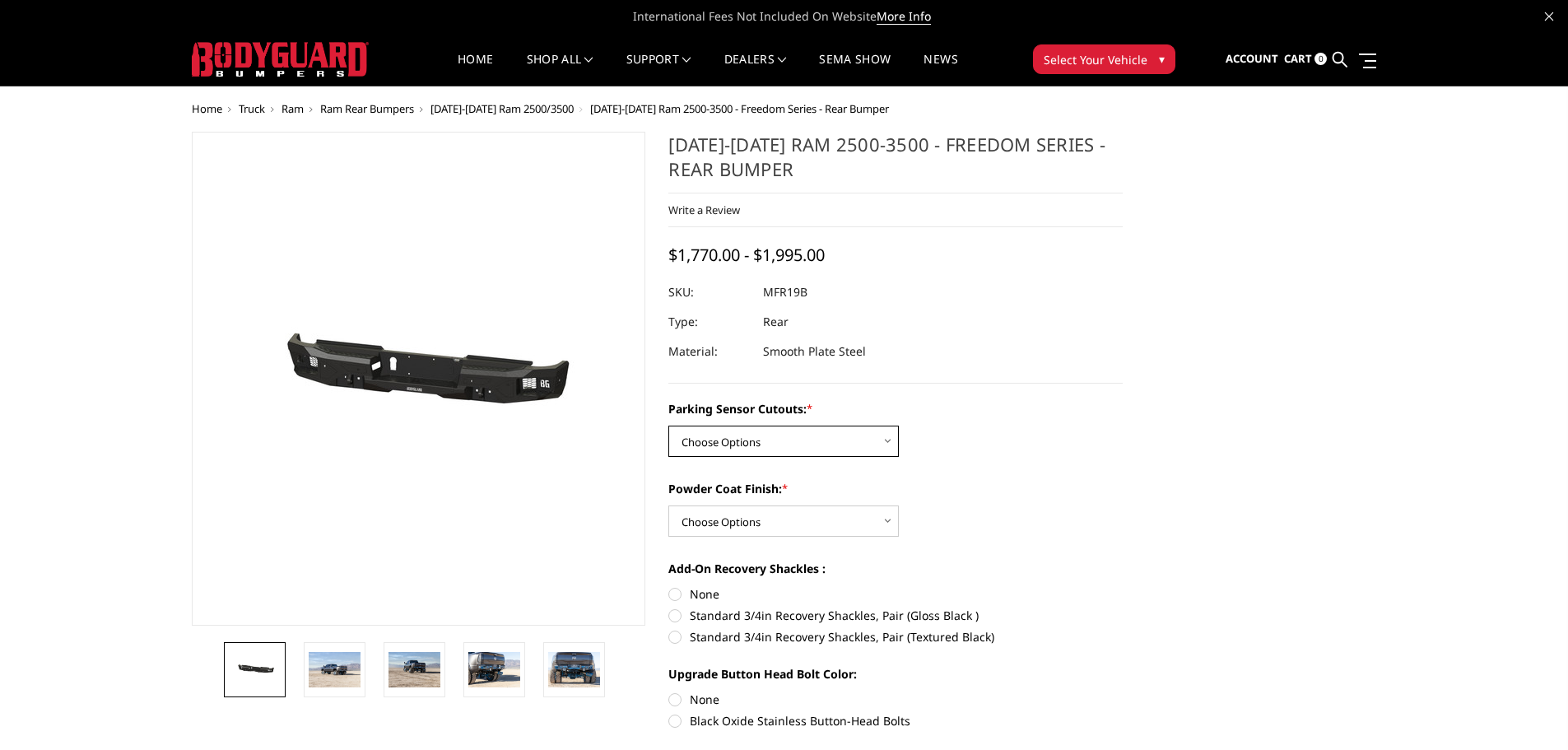
click at [754, 440] on select "Choose Options No - Without Parking Sensor Cutouts Yes - With Parking Sensor Cu…" at bounding box center [784, 441] width 230 height 31
select select "2709"
click at [669, 426] on select "Choose Options No - Without Parking Sensor Cutouts Yes - With Parking Sensor Cu…" at bounding box center [784, 441] width 230 height 31
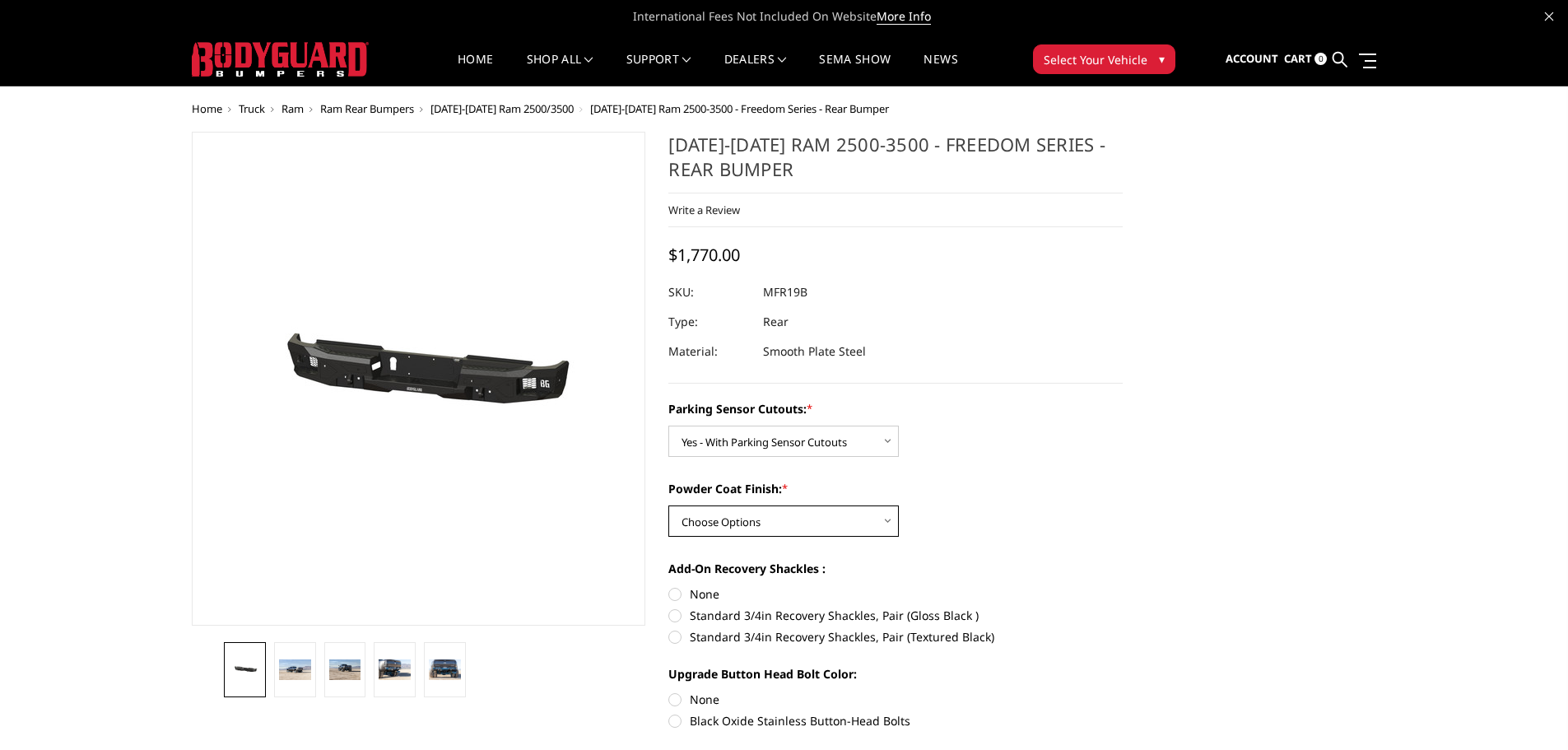
click at [786, 528] on select "Choose Options Bare Metal Texture Black Powder Coat" at bounding box center [784, 522] width 230 height 31
select select "2710"
click at [669, 506] on select "Choose Options Bare Metal Texture Black Powder Coat" at bounding box center [784, 522] width 230 height 31
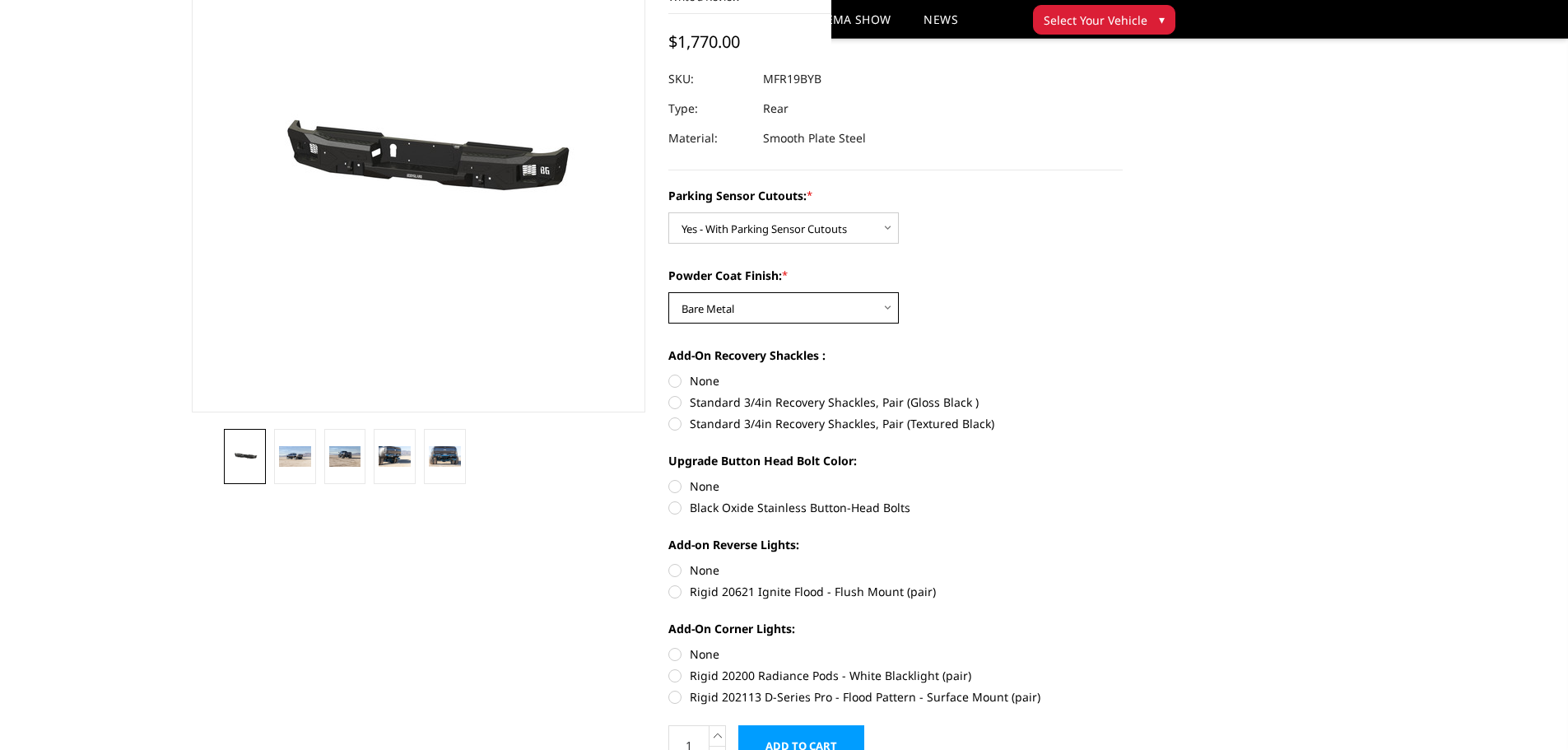
scroll to position [247, 0]
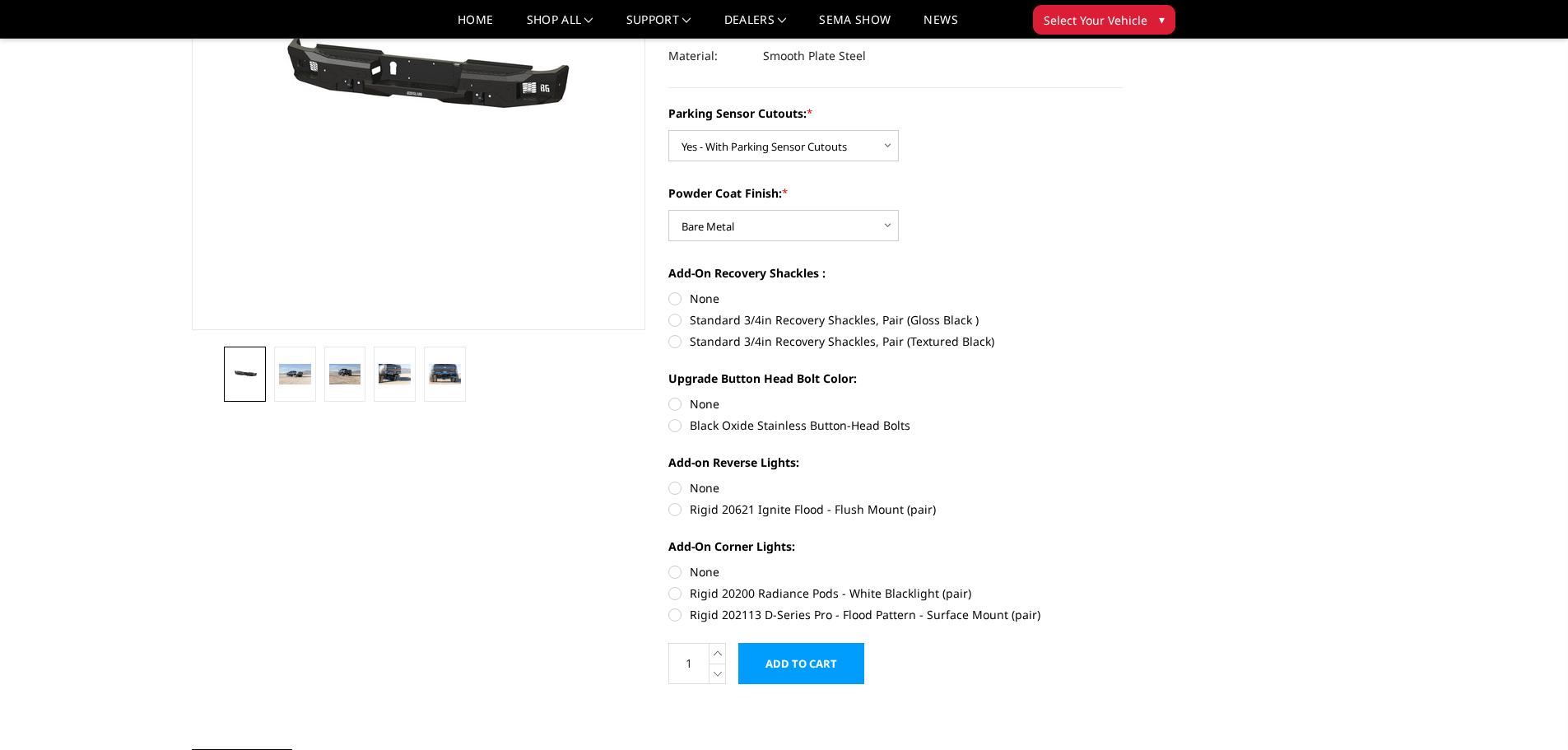
click at [676, 408] on label "None" at bounding box center [896, 404] width 454 height 17
click at [669, 396] on input "None" at bounding box center [669, 395] width 1 height 1
radio input "true"
click at [674, 421] on label "Black Oxide Stainless Button-Head Bolts" at bounding box center [896, 426] width 454 height 17
click at [1123, 396] on input "Black Oxide Stainless Button-Head Bolts" at bounding box center [1123, 395] width 1 height 1
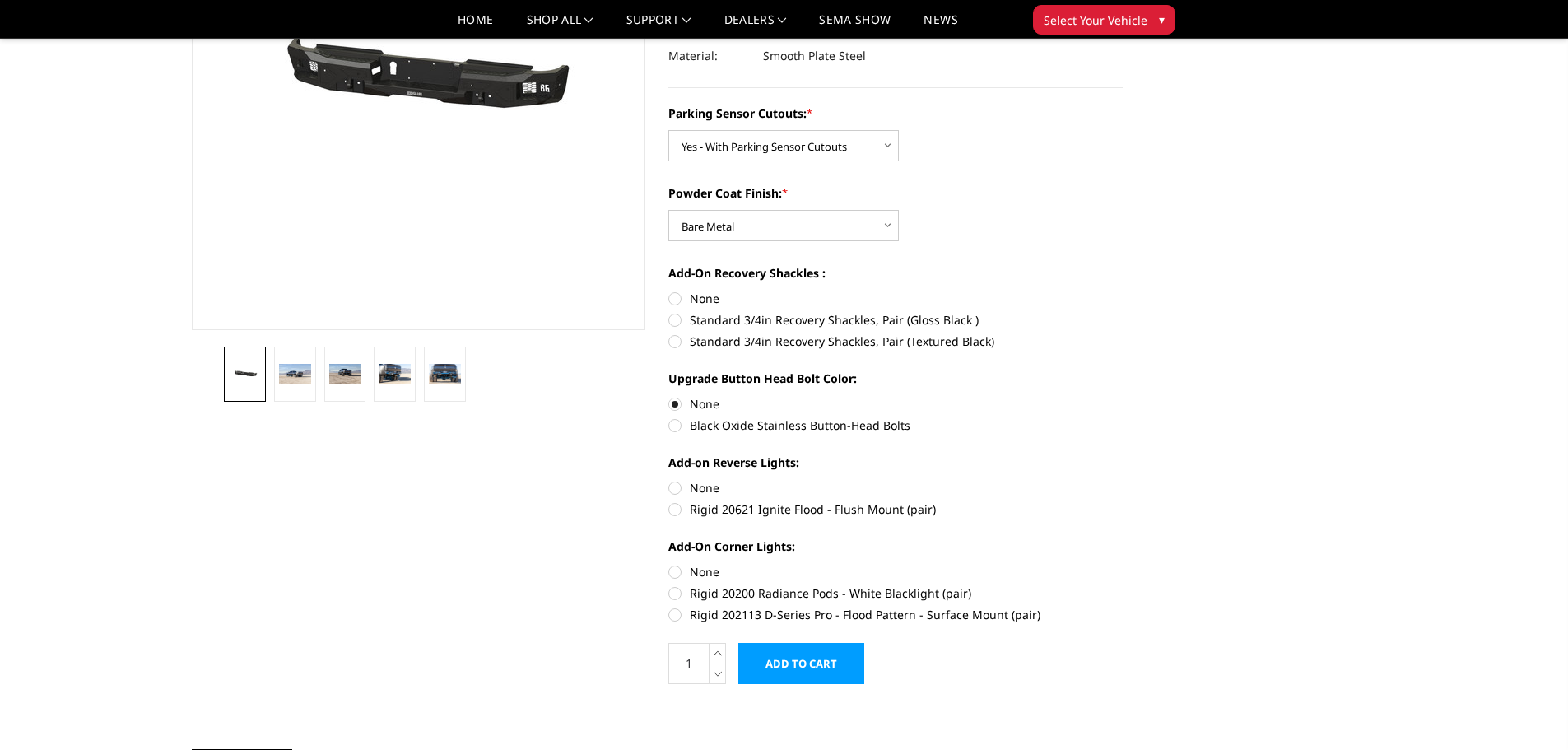
radio input "true"
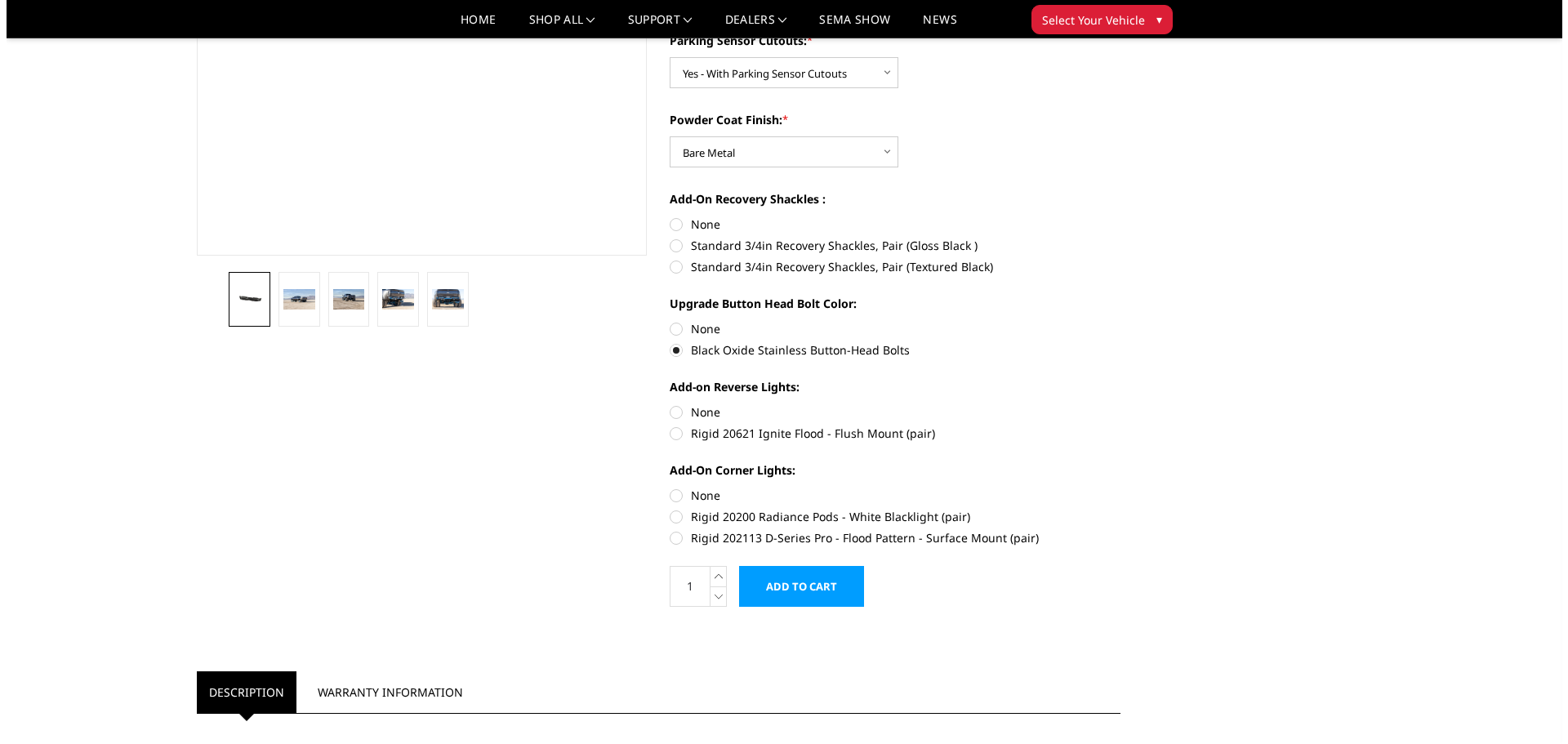
scroll to position [327, 0]
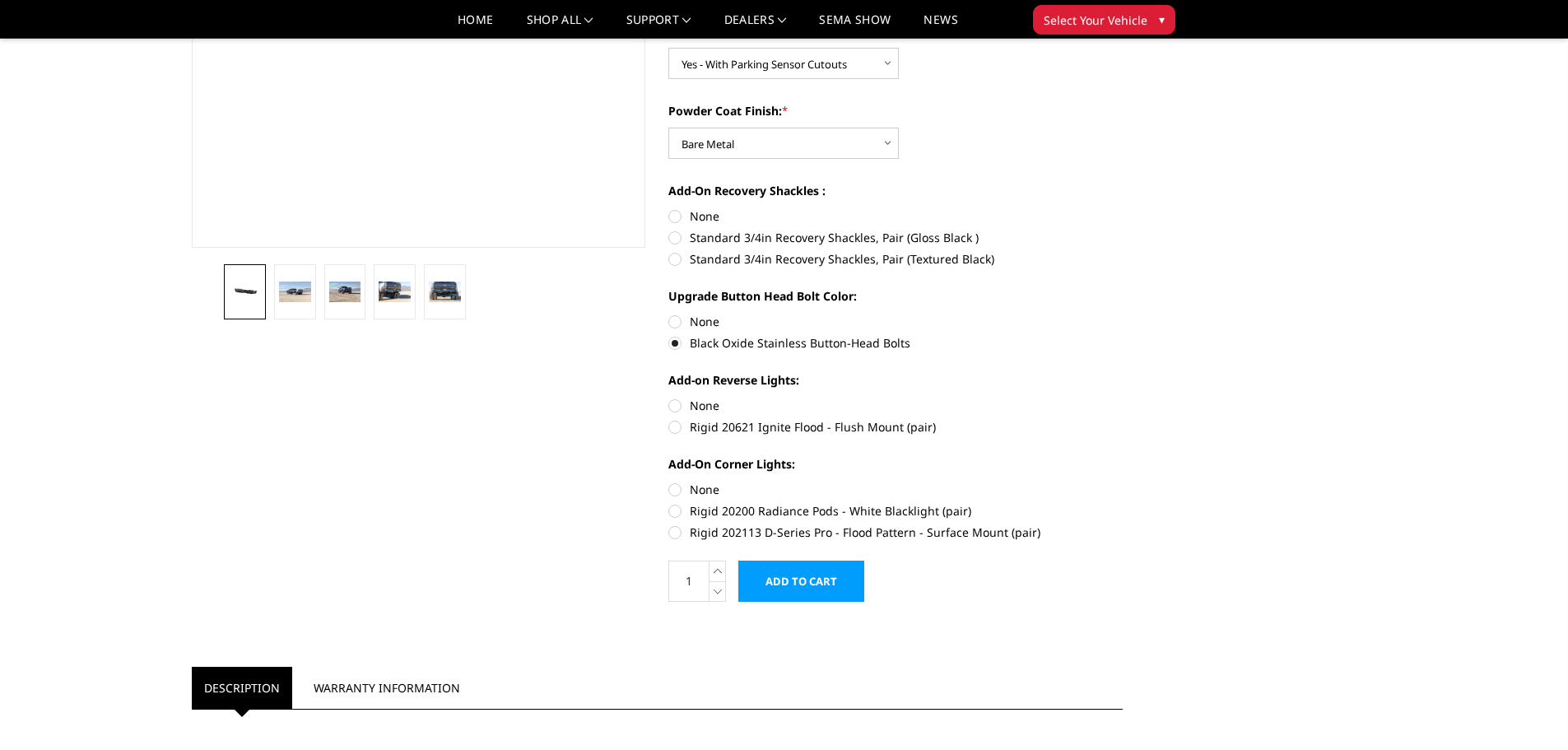
click at [804, 582] on input "Add to Cart" at bounding box center [802, 581] width 126 height 41
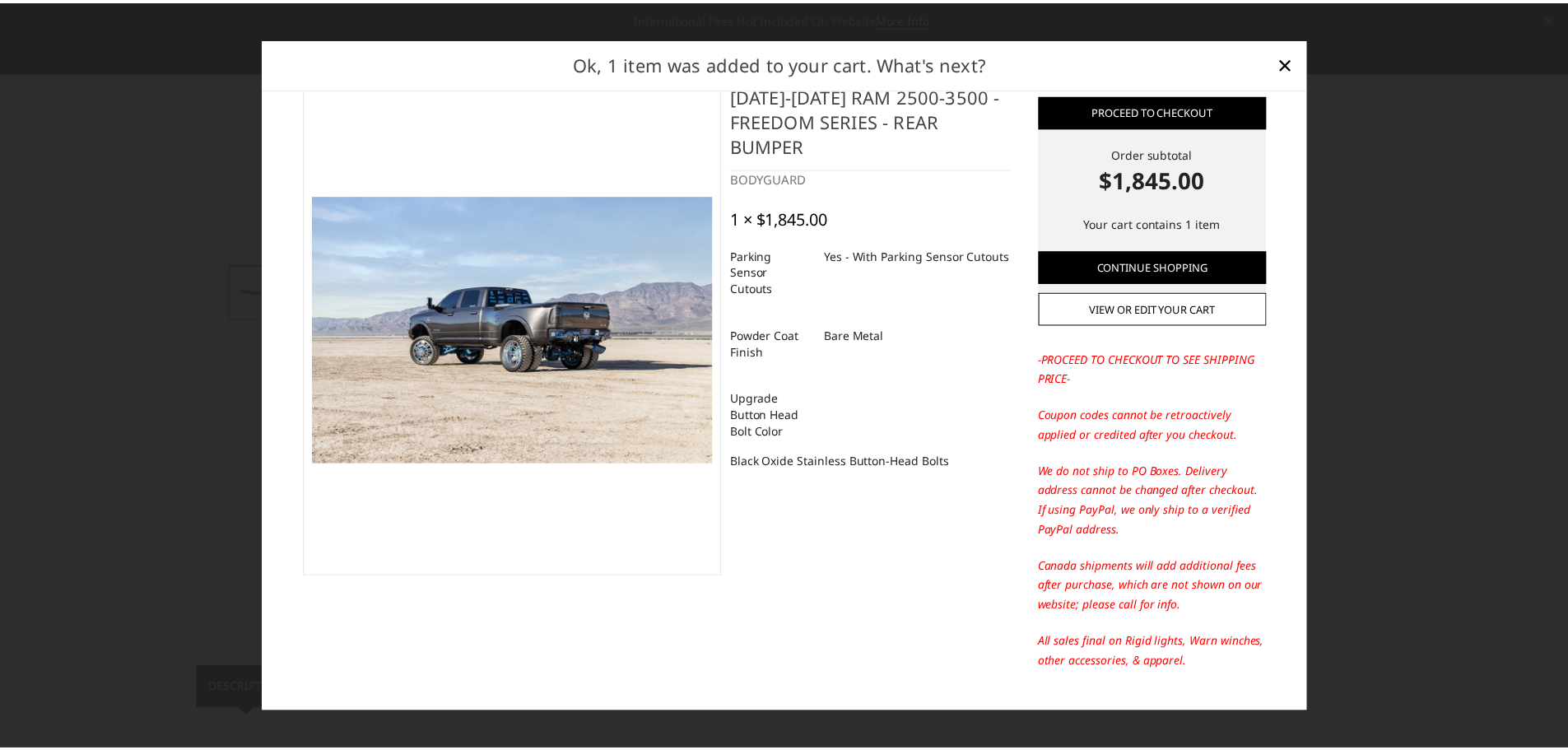
scroll to position [0, 0]
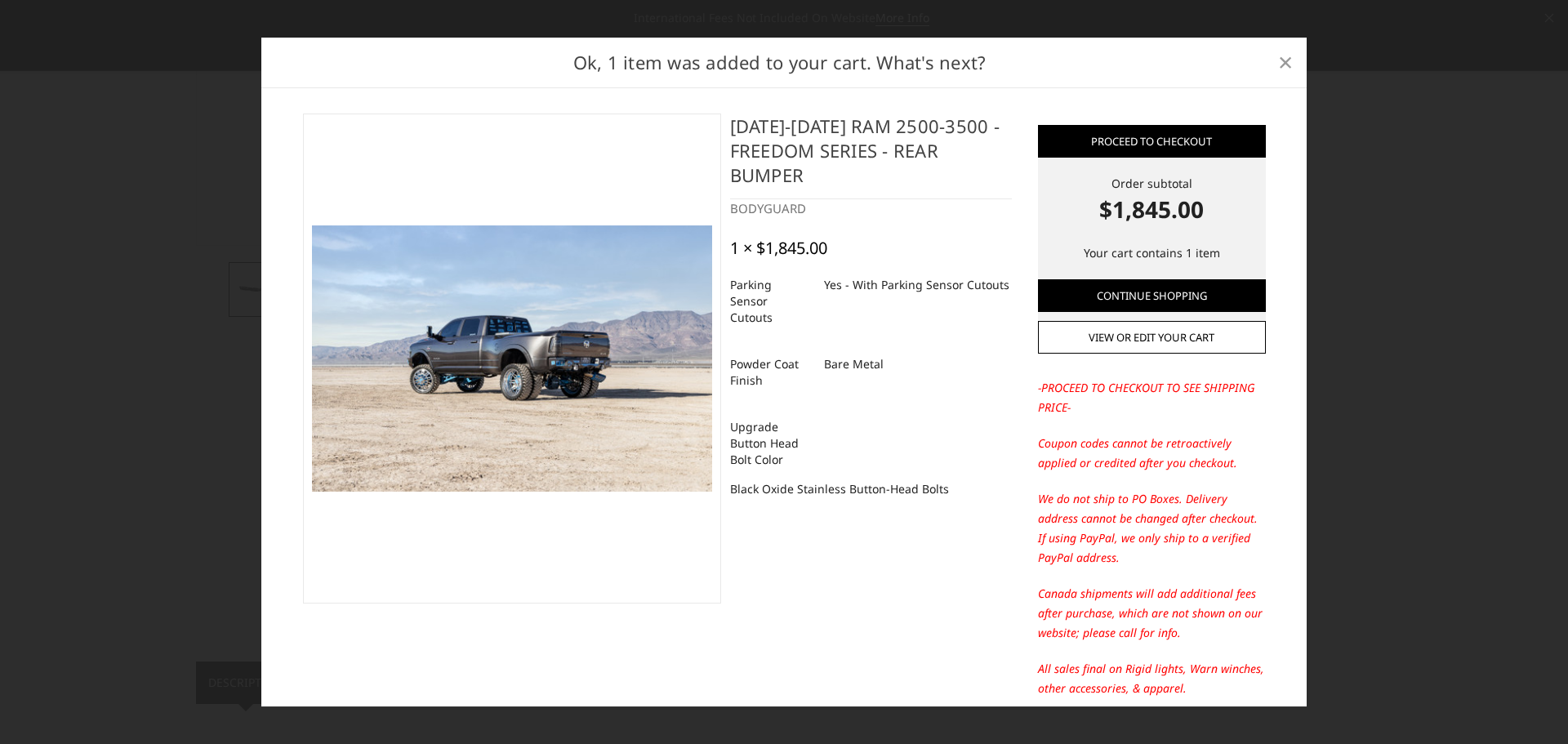
click at [1287, 64] on span "×" at bounding box center [1285, 62] width 14 height 35
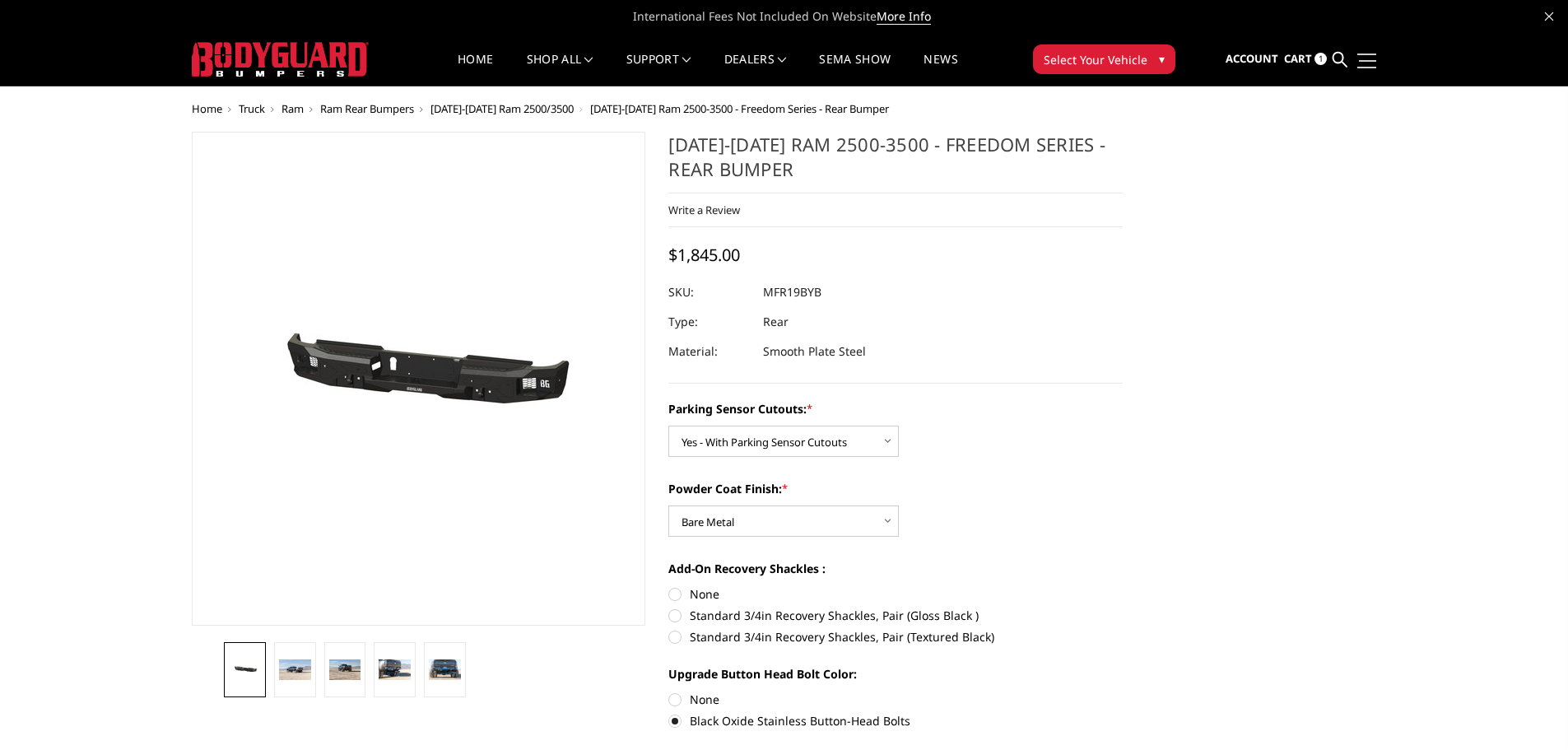
click at [1372, 60] on span at bounding box center [1368, 61] width 17 height 2
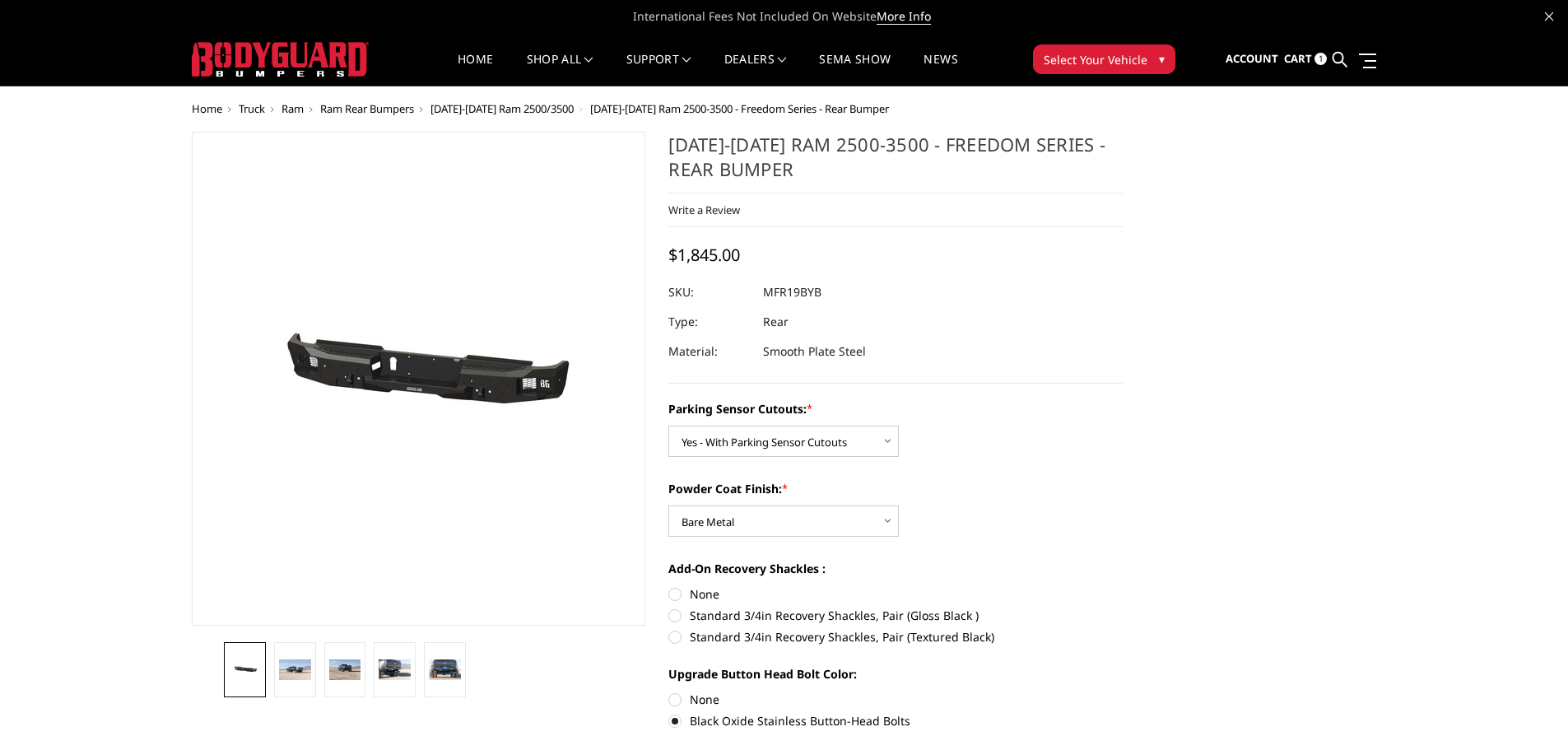
drag, startPoint x: 1368, startPoint y: 390, endPoint x: 1367, endPoint y: 165, distance: 225.0
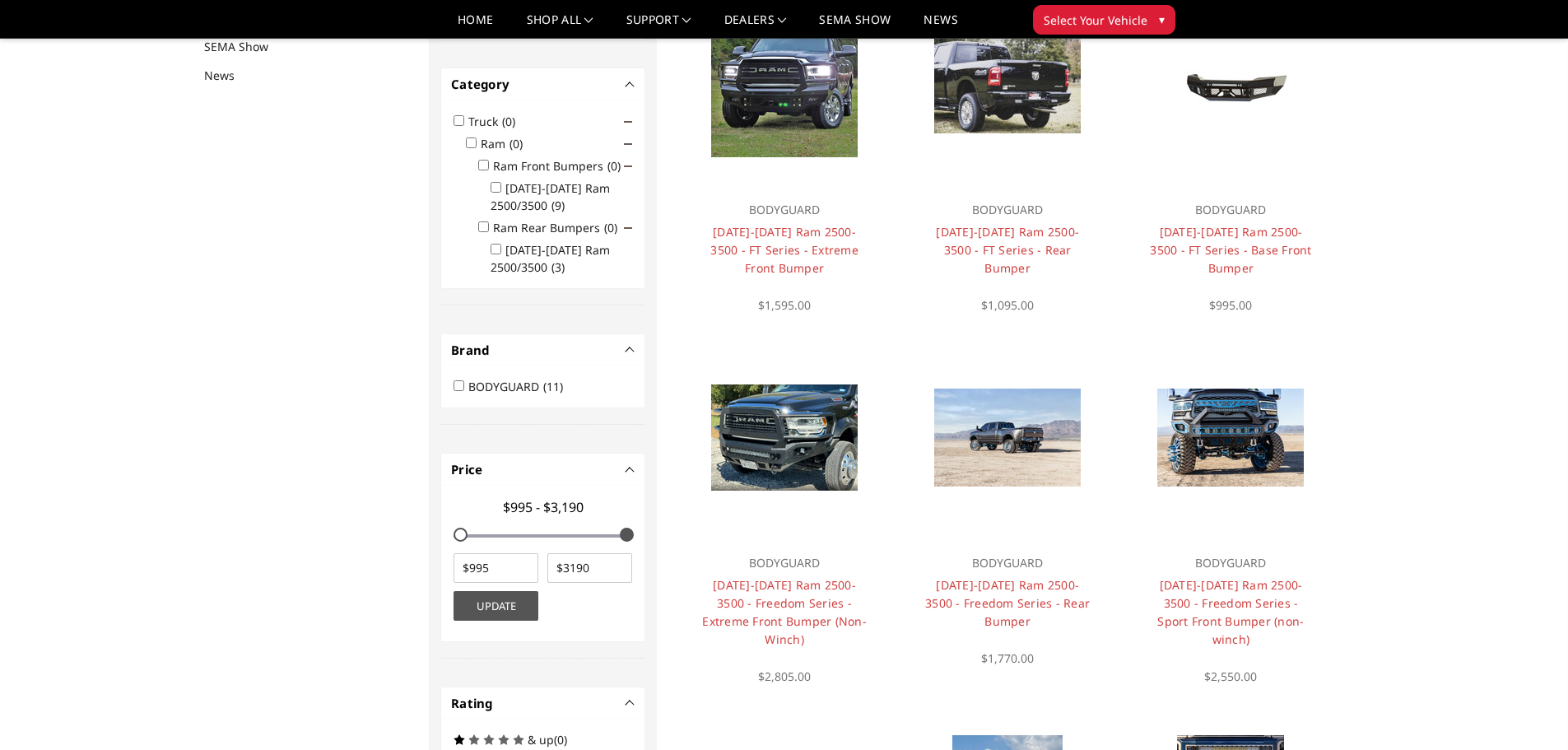
scroll to position [214, 0]
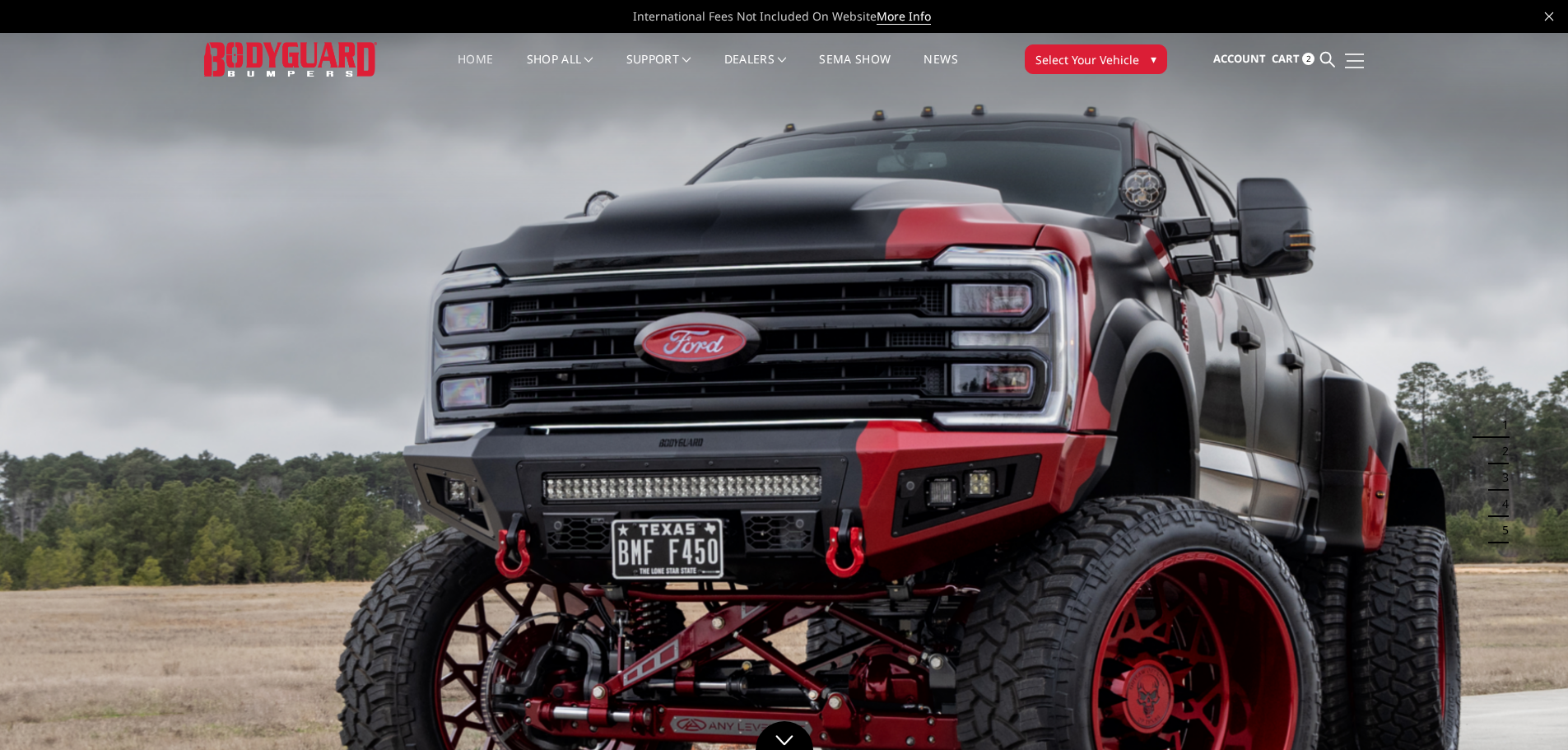
click at [1350, 61] on span at bounding box center [1355, 61] width 17 height 2
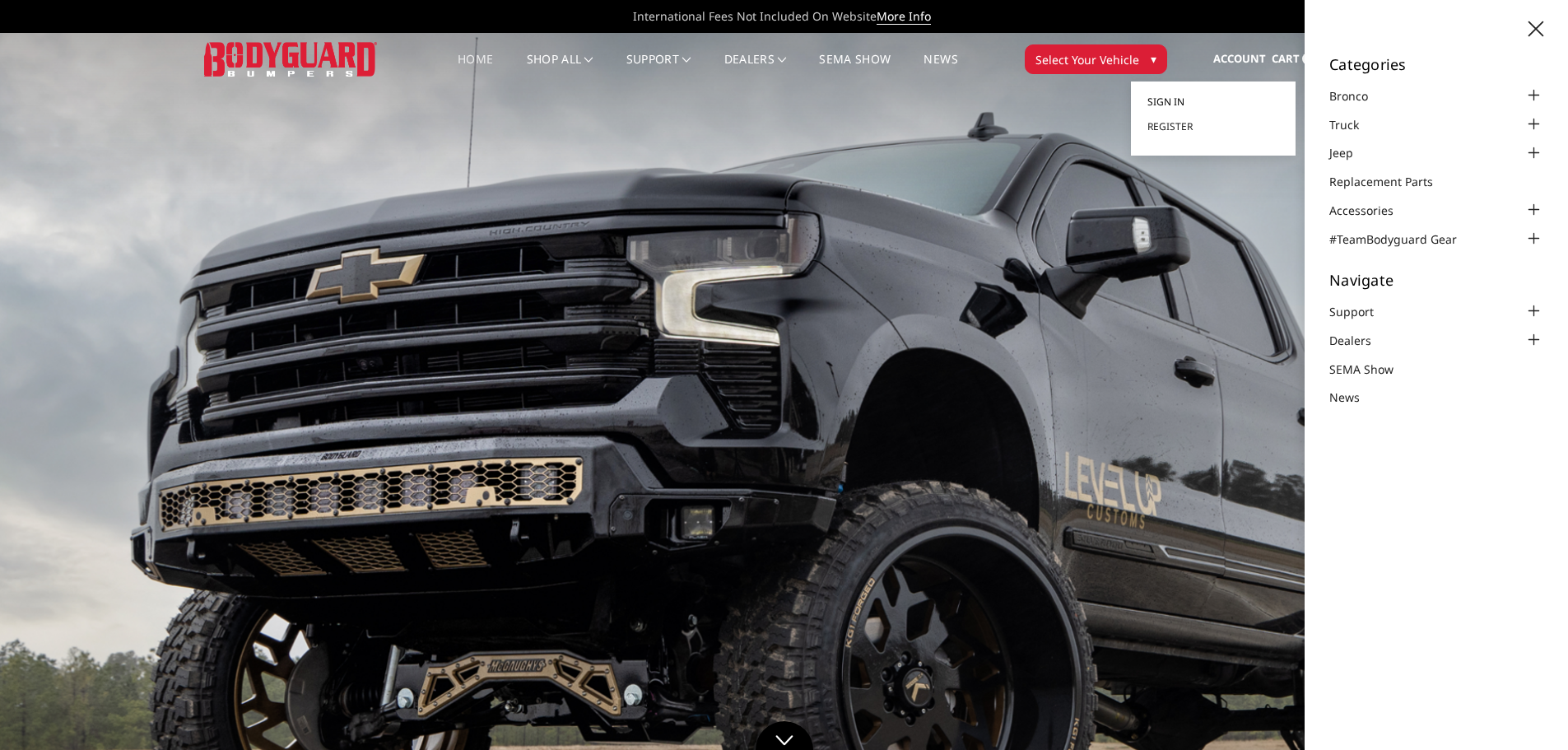
click at [1172, 98] on span "Sign in" at bounding box center [1166, 102] width 37 height 14
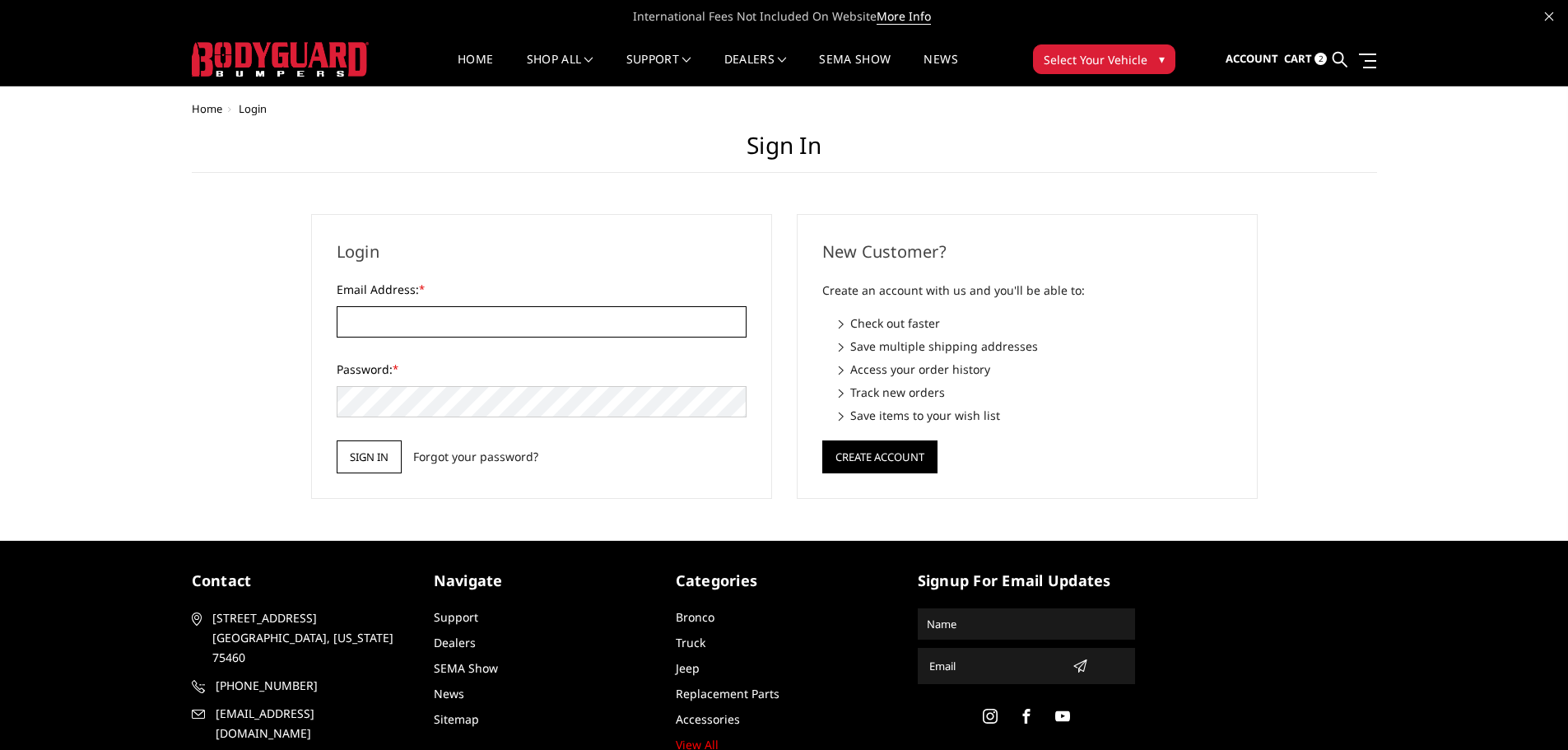
type input "[EMAIL_ADDRESS][DOMAIN_NAME]"
click at [373, 459] on input "Sign in" at bounding box center [369, 458] width 65 height 33
